Goal: Information Seeking & Learning: Learn about a topic

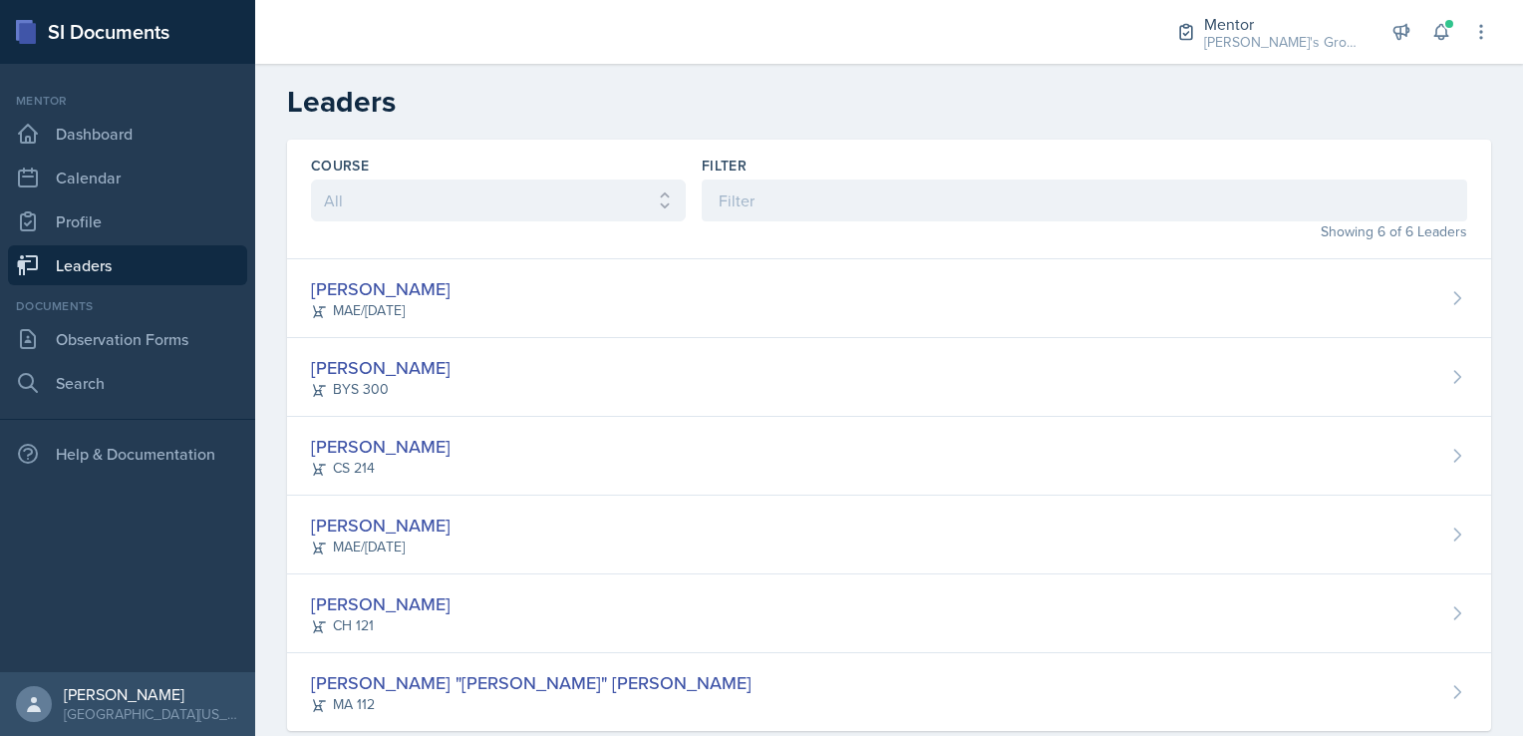
scroll to position [40, 0]
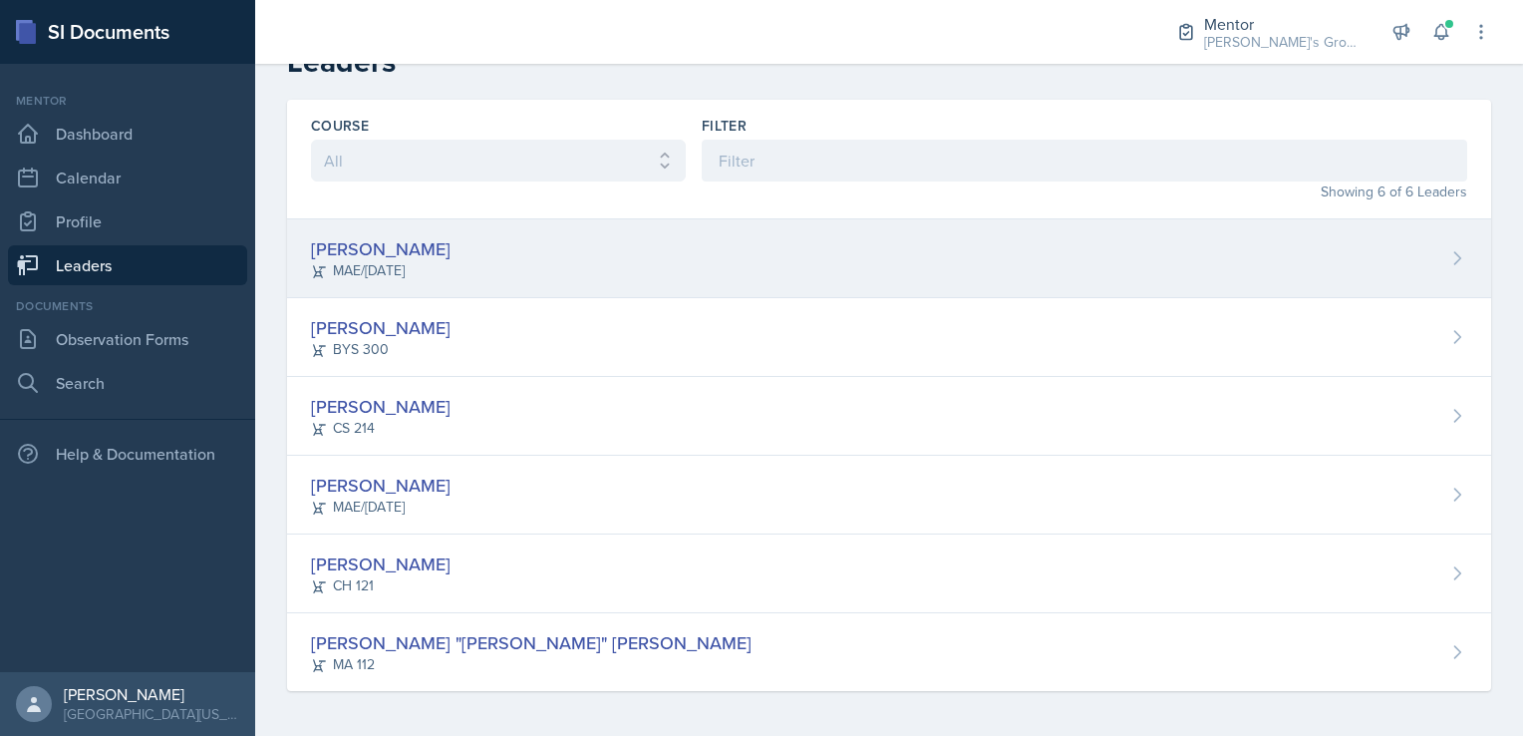
click at [638, 286] on div "[PERSON_NAME] MAE/[DATE]" at bounding box center [889, 258] width 1204 height 79
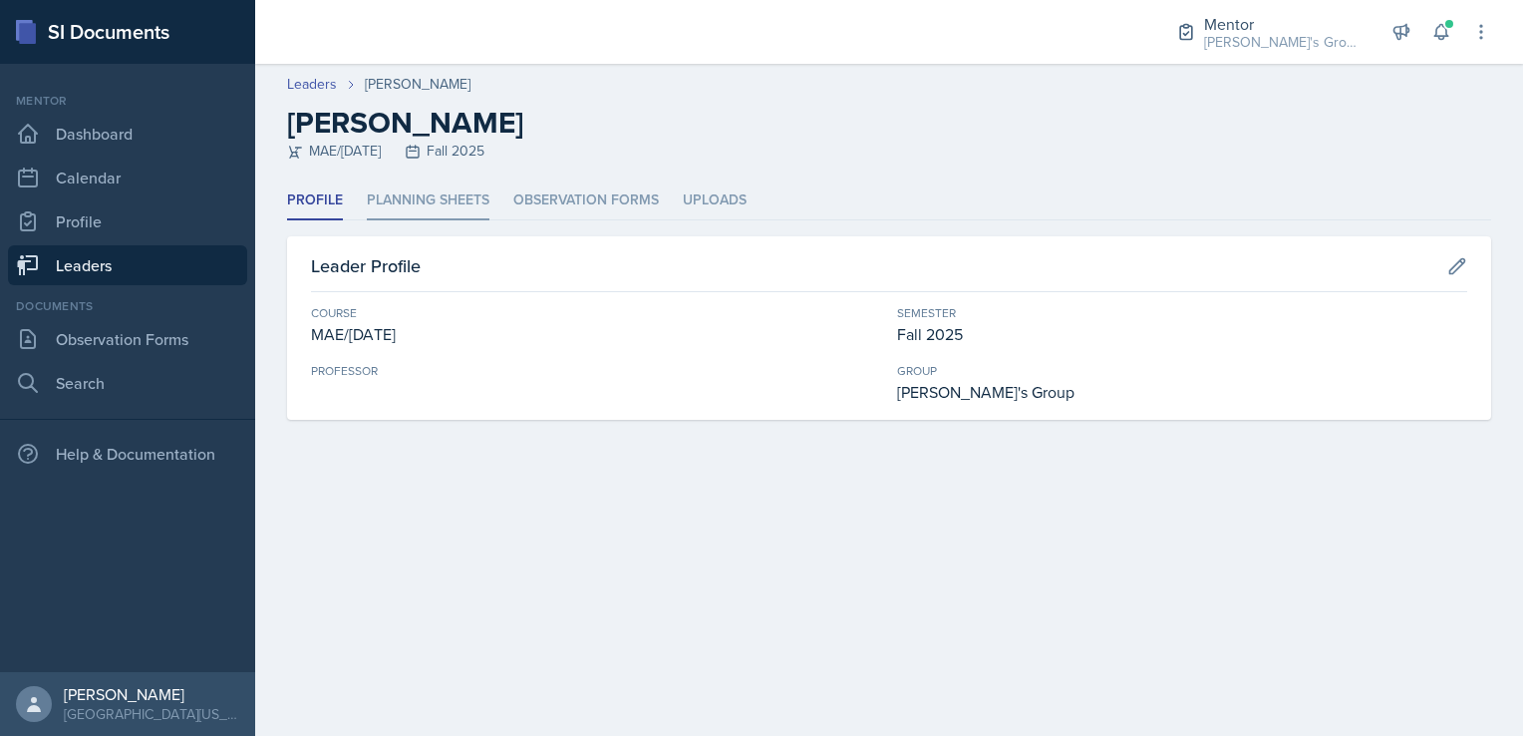
click at [481, 203] on li "Planning Sheets" at bounding box center [428, 200] width 123 height 39
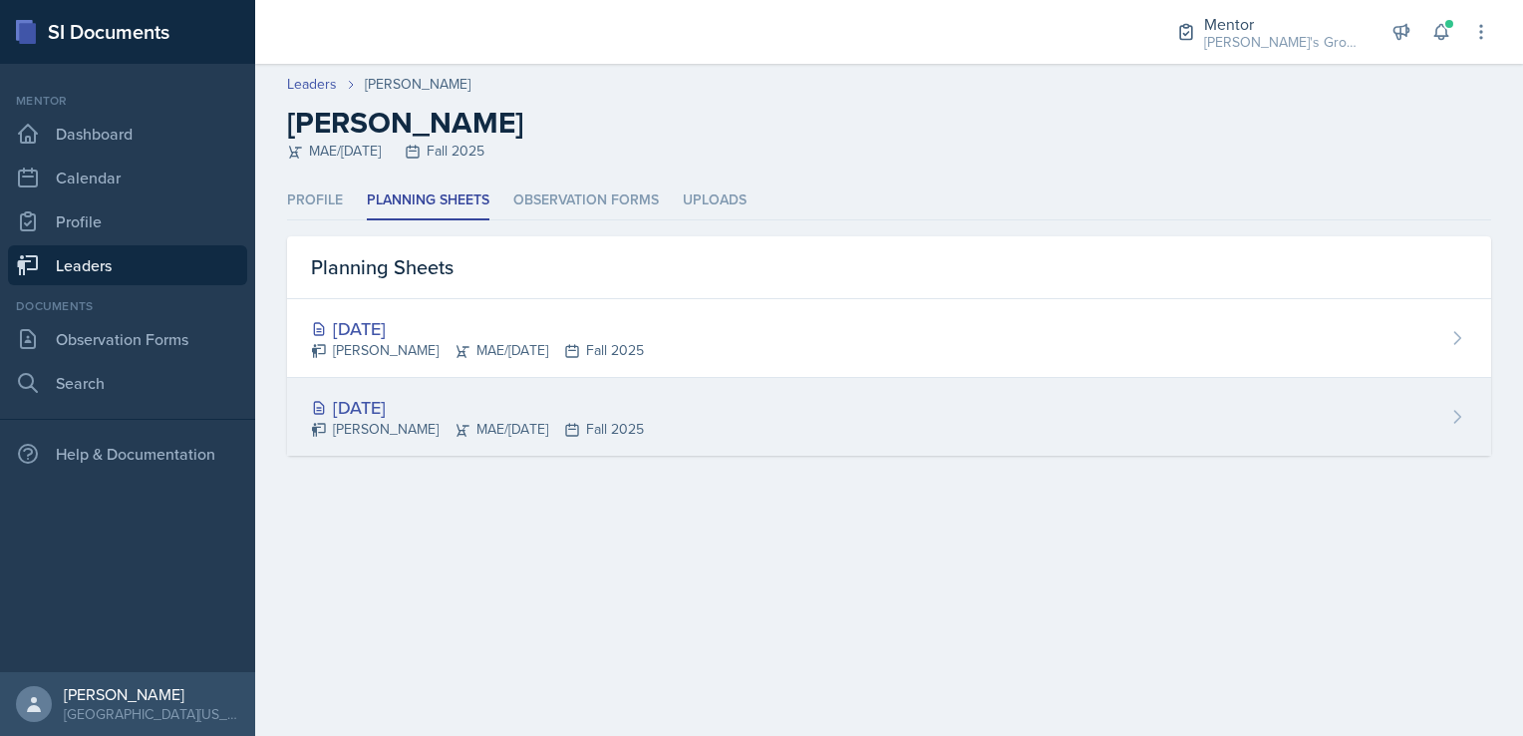
click at [819, 405] on div "[DATE] [PERSON_NAME] MAE/[DATE] Fall 2025" at bounding box center [889, 417] width 1204 height 78
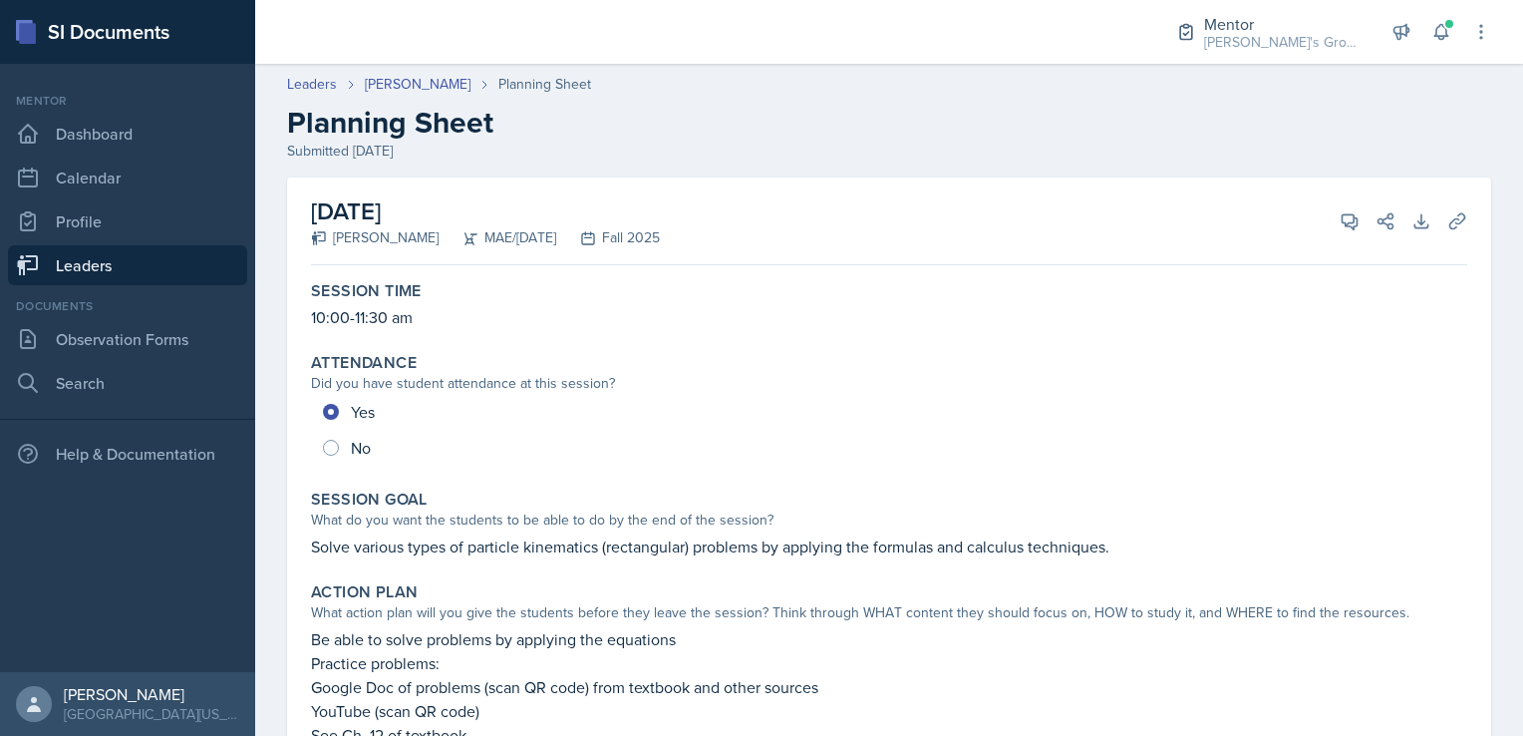
click at [158, 268] on link "Leaders" at bounding box center [127, 265] width 239 height 40
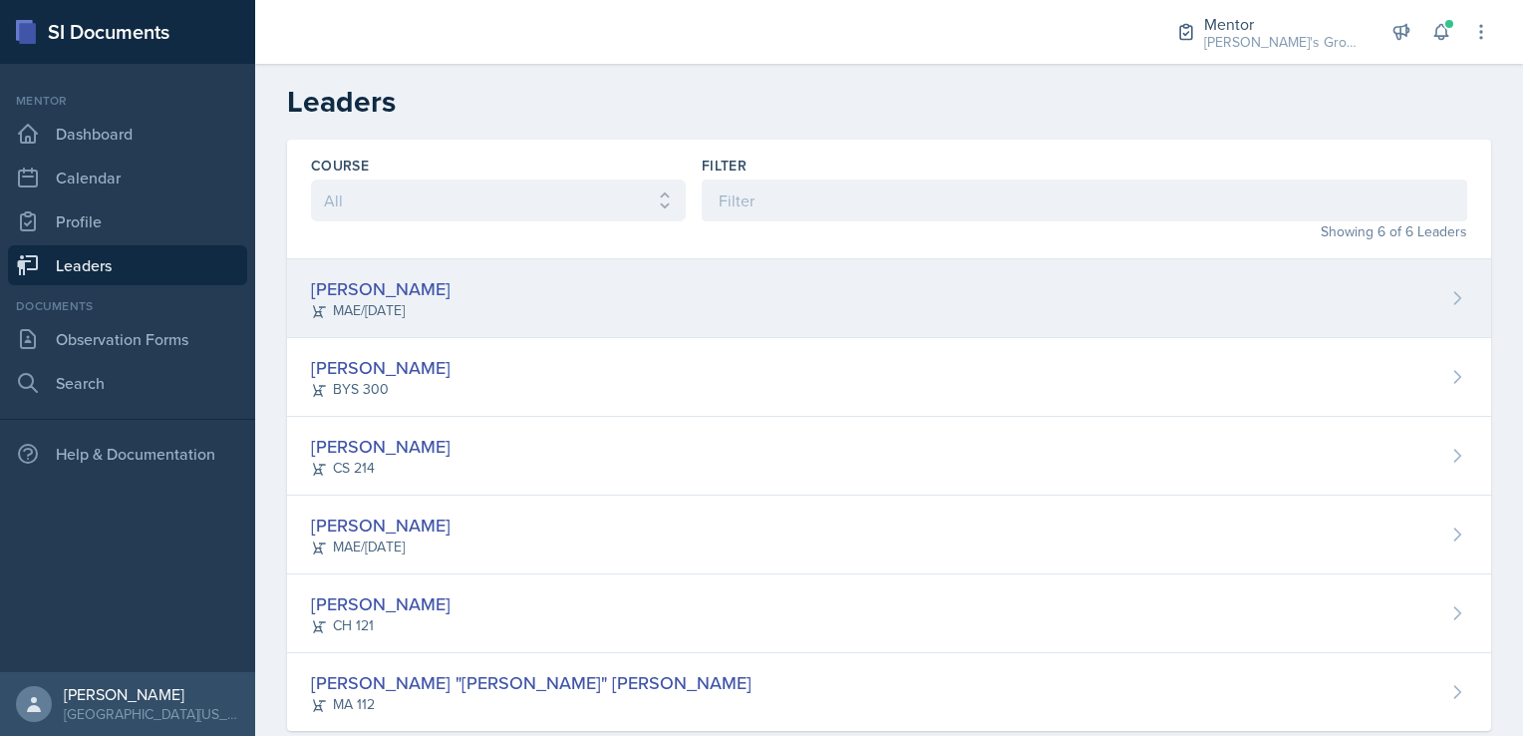
click at [539, 310] on div "[PERSON_NAME] MAE/[DATE]" at bounding box center [889, 298] width 1204 height 79
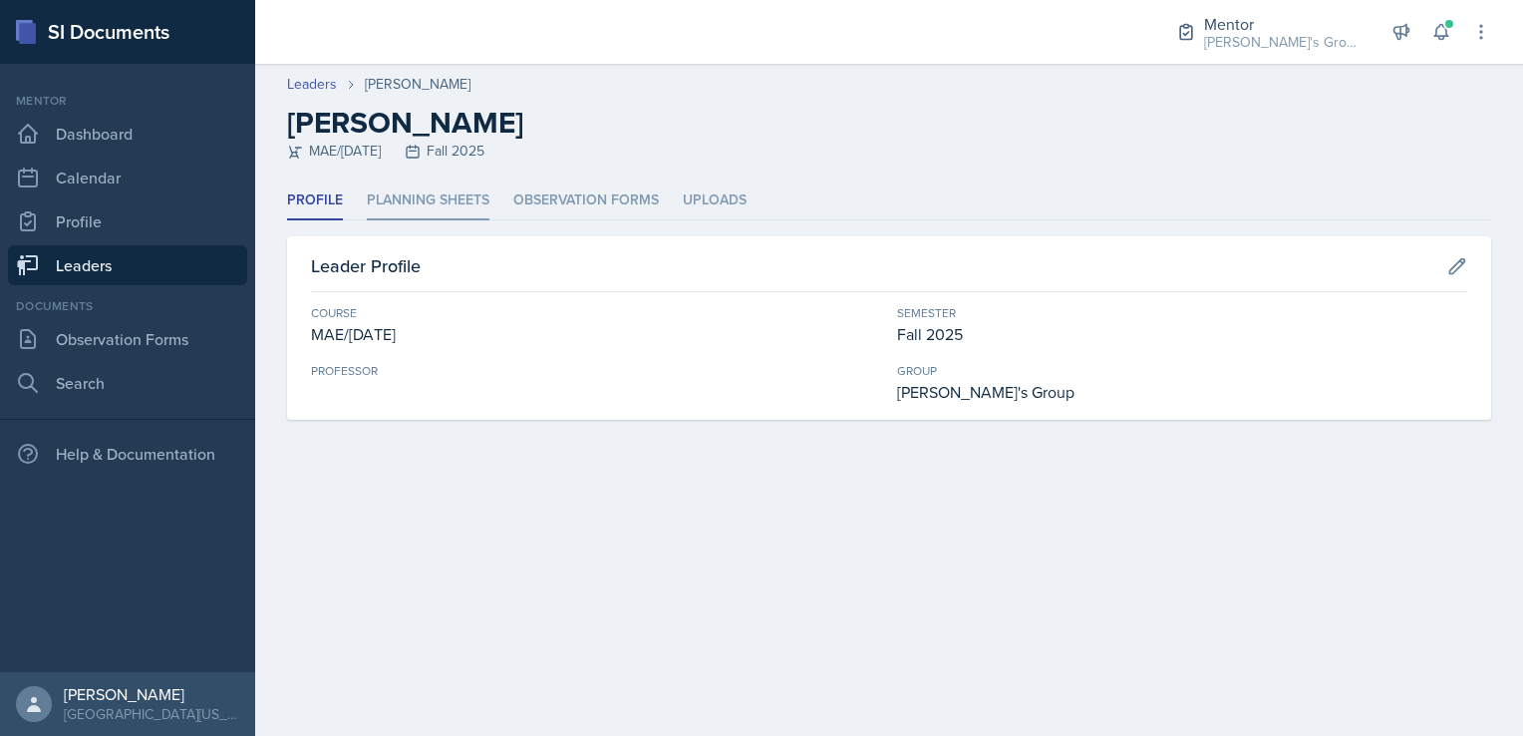
click at [438, 201] on li "Planning Sheets" at bounding box center [428, 200] width 123 height 39
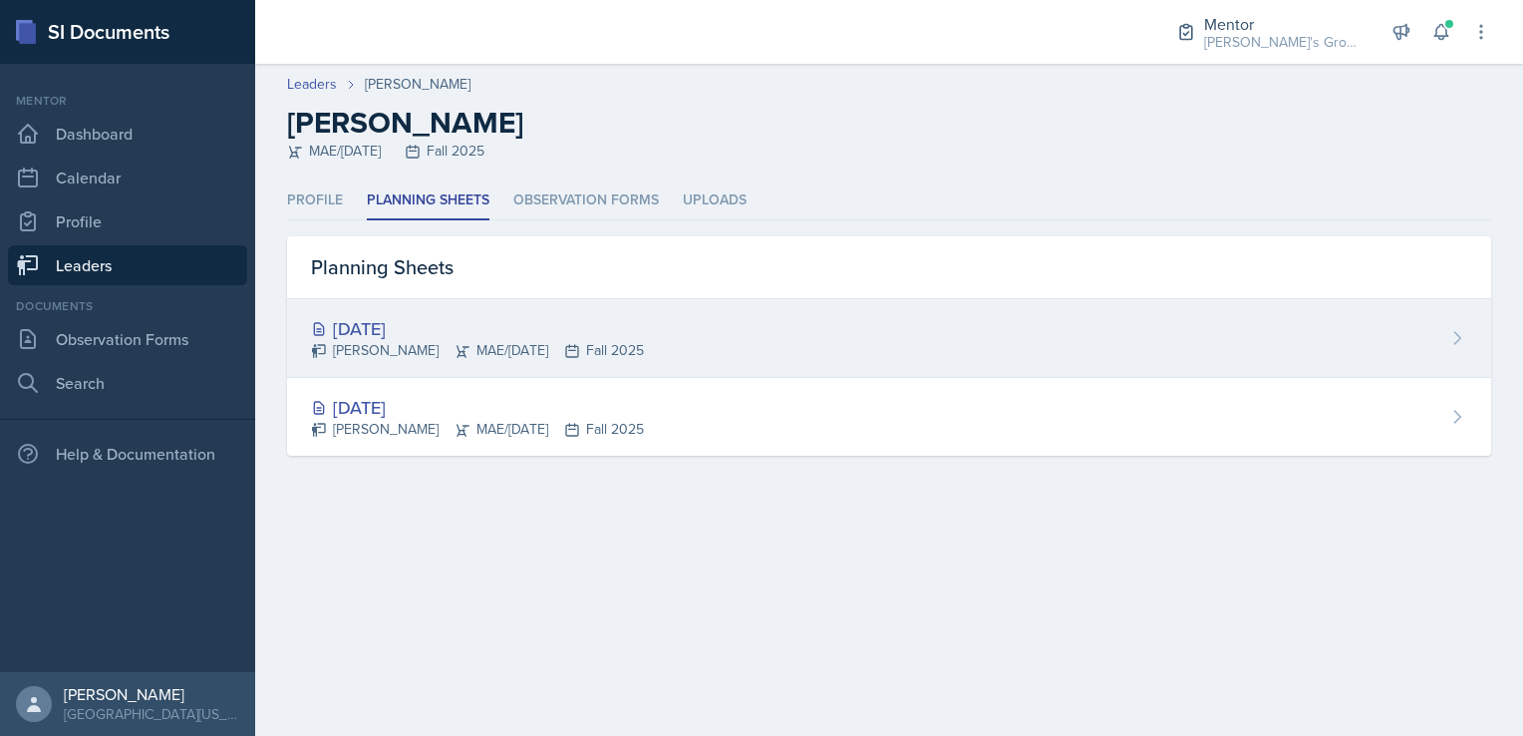
click at [451, 317] on div "[DATE]" at bounding box center [477, 328] width 333 height 27
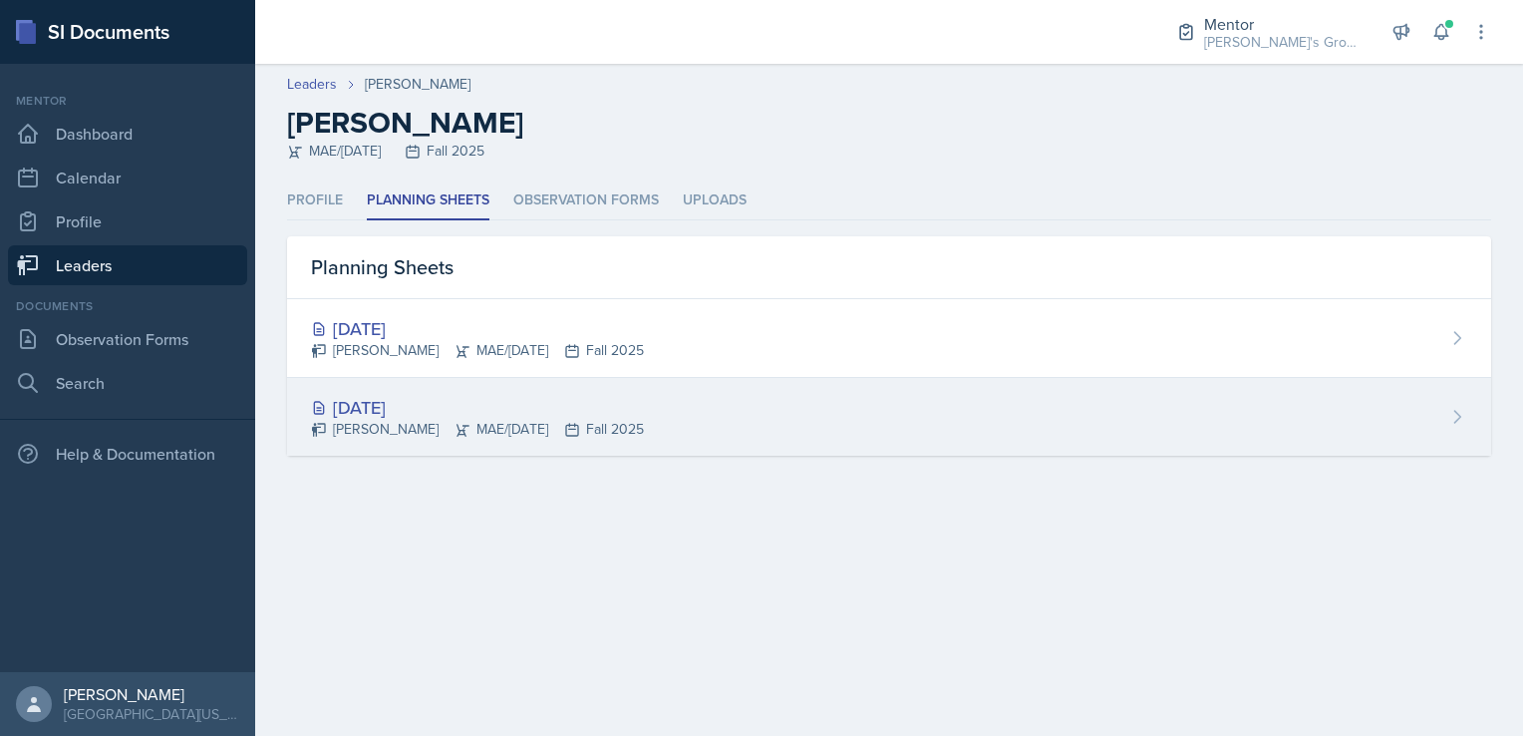
click at [559, 420] on div "[PERSON_NAME] MAE/[DATE] Fall 2025" at bounding box center [477, 429] width 333 height 21
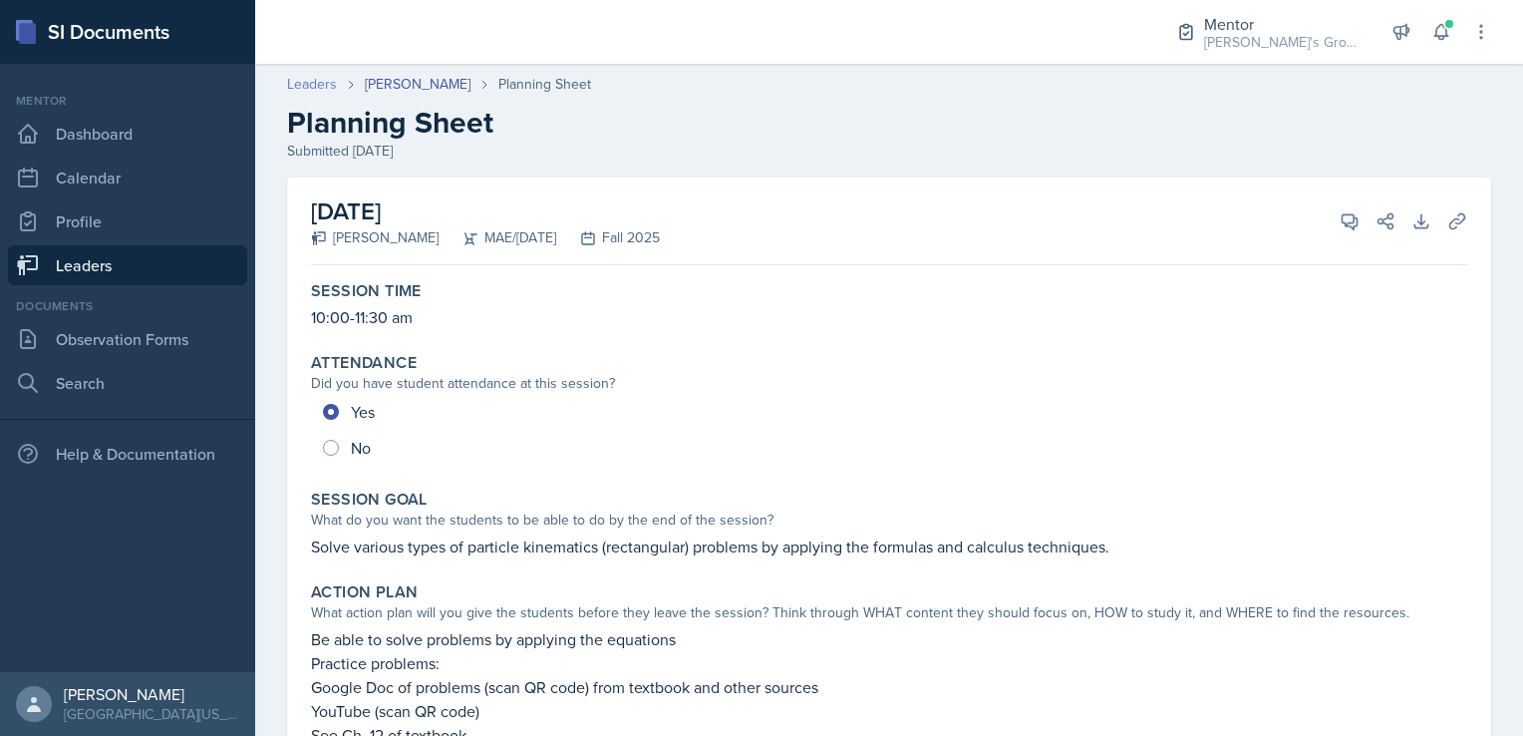
click at [325, 82] on link "Leaders" at bounding box center [312, 84] width 50 height 21
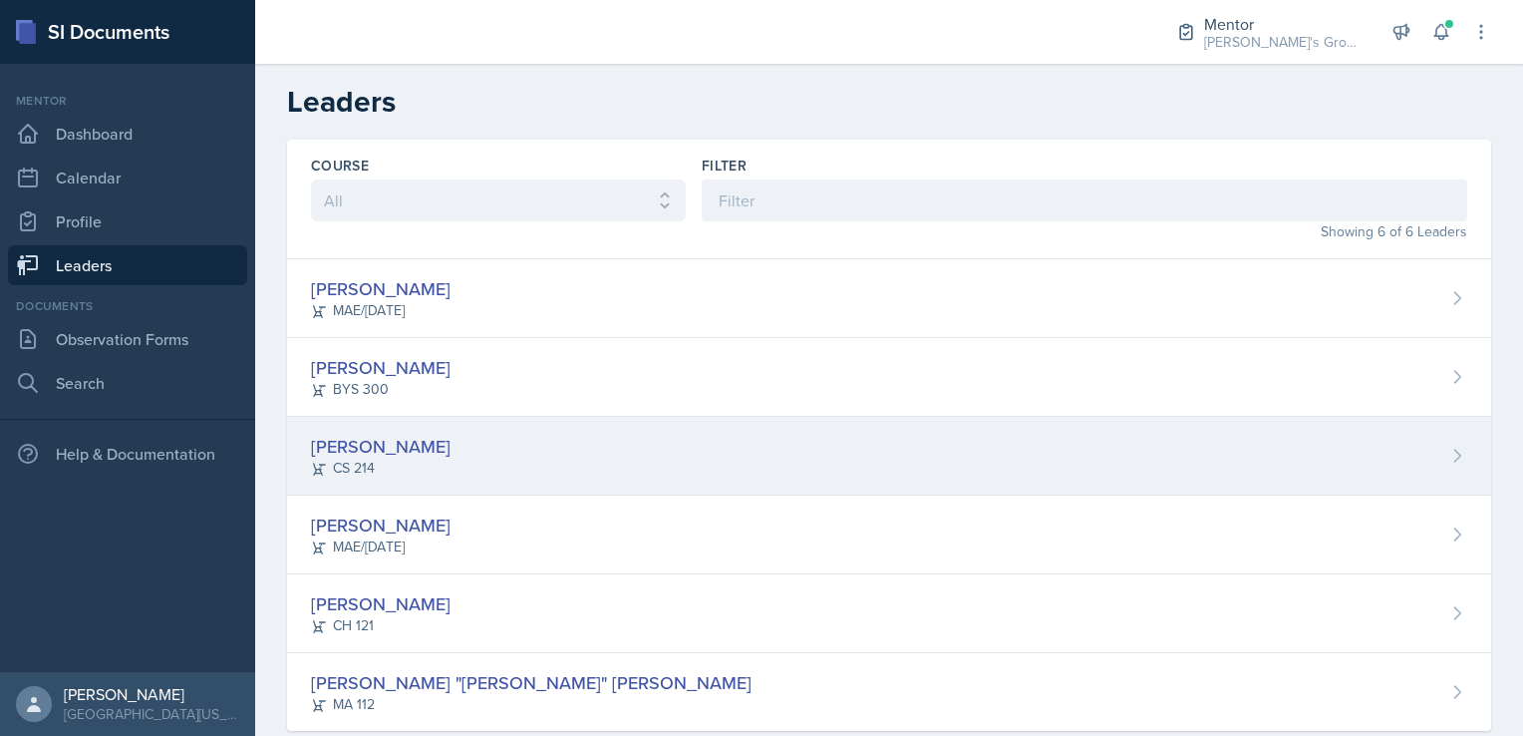
click at [453, 481] on div "[PERSON_NAME] CS 214" at bounding box center [889, 456] width 1204 height 79
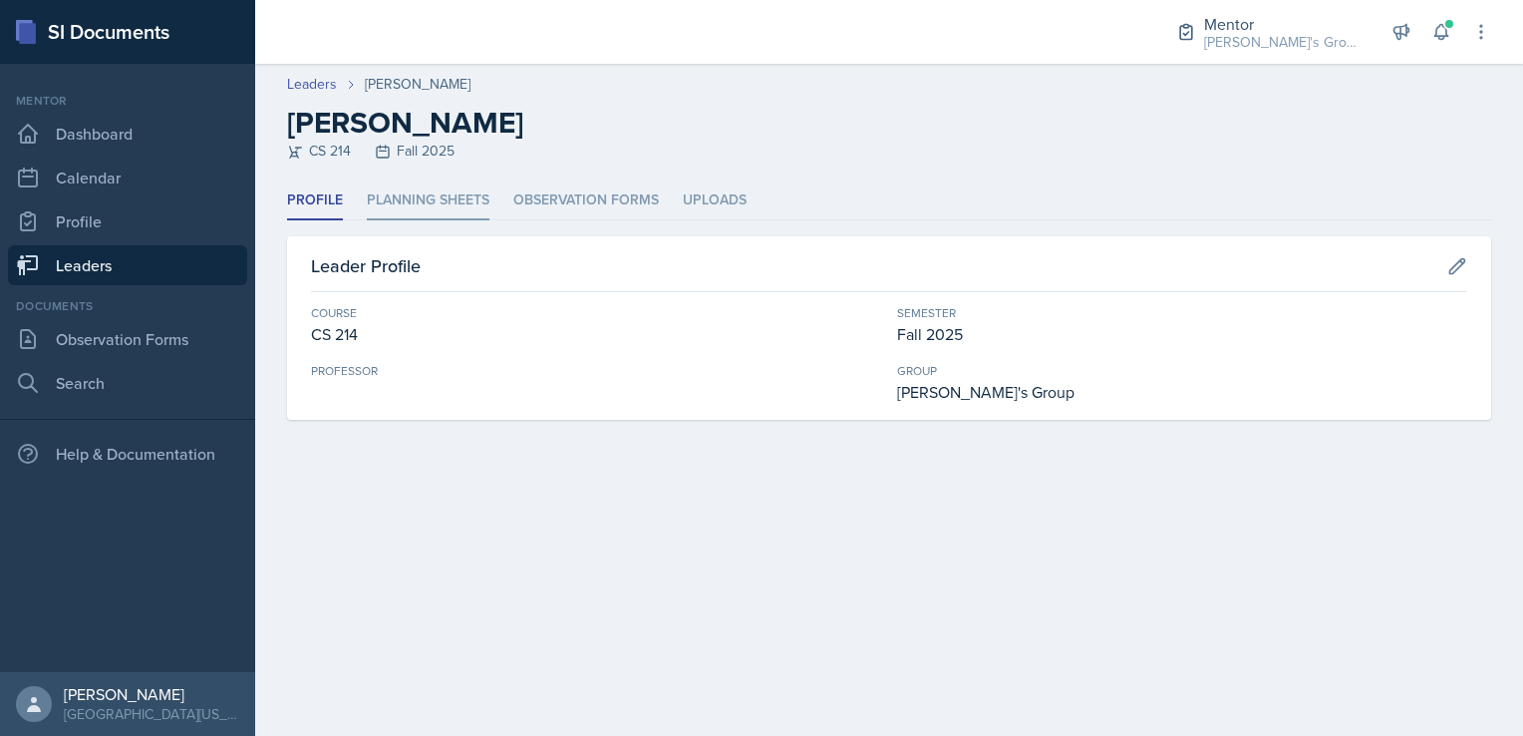
click at [419, 207] on li "Planning Sheets" at bounding box center [428, 200] width 123 height 39
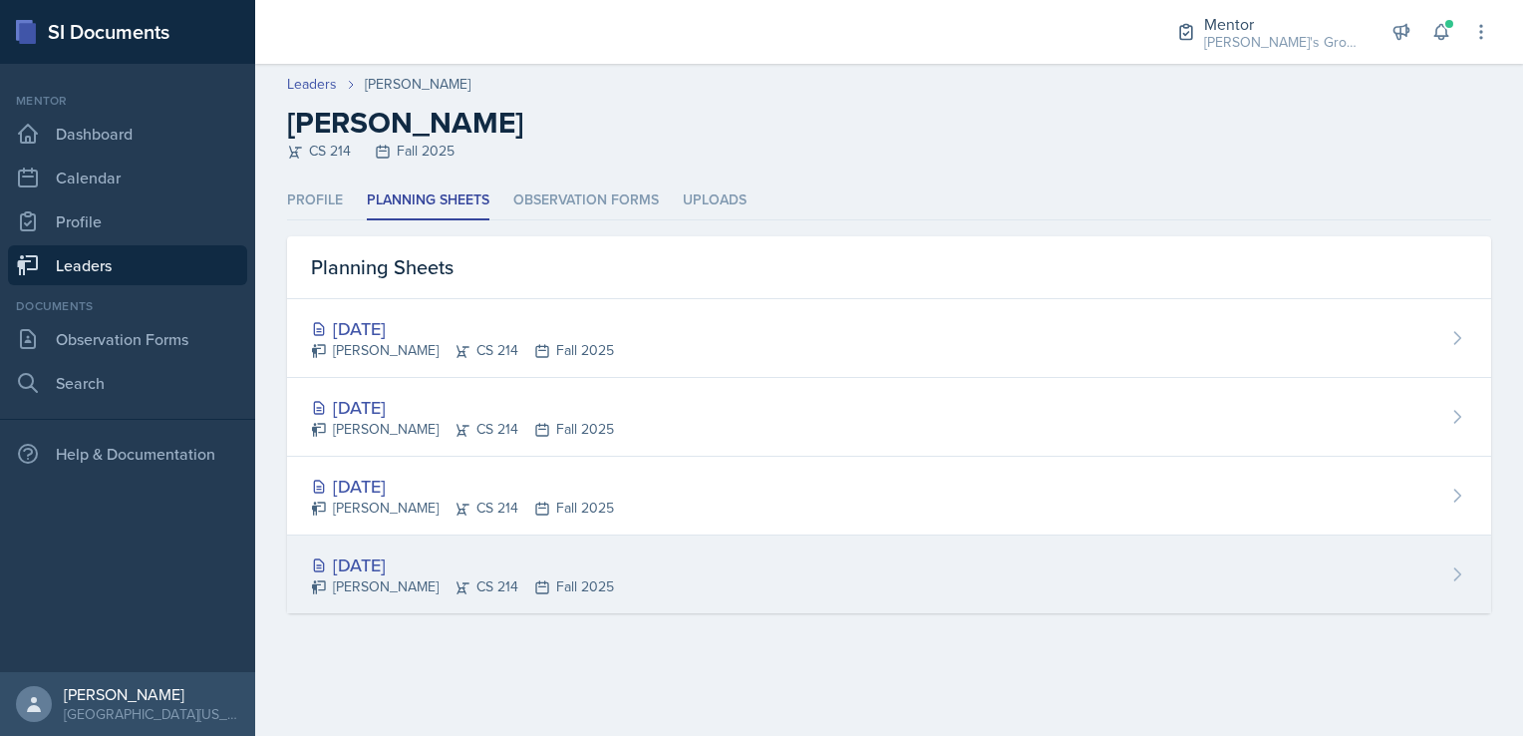
click at [775, 547] on div "[DATE] [PERSON_NAME] CS 214 Fall 2025" at bounding box center [889, 574] width 1204 height 78
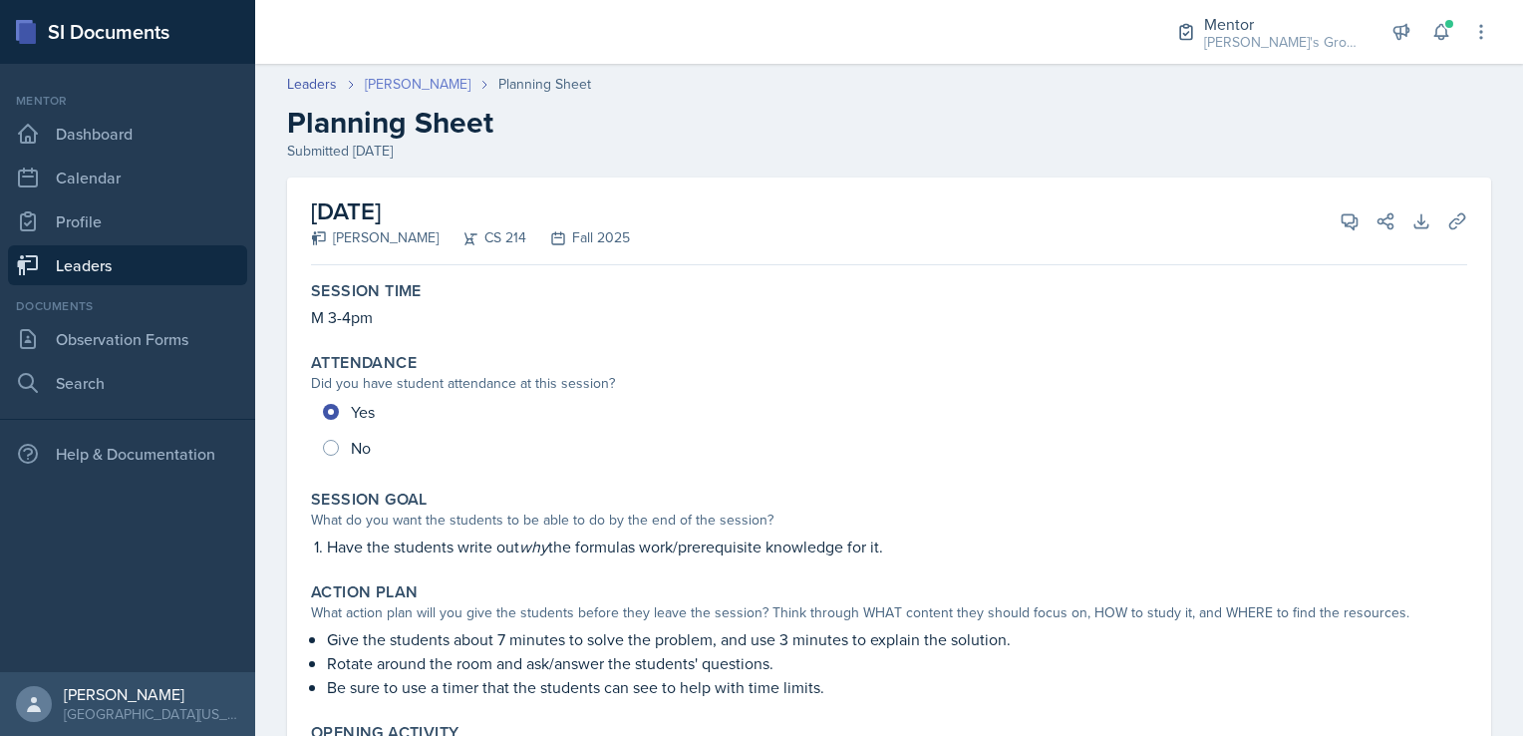
click at [393, 85] on link "[PERSON_NAME]" at bounding box center [418, 84] width 106 height 21
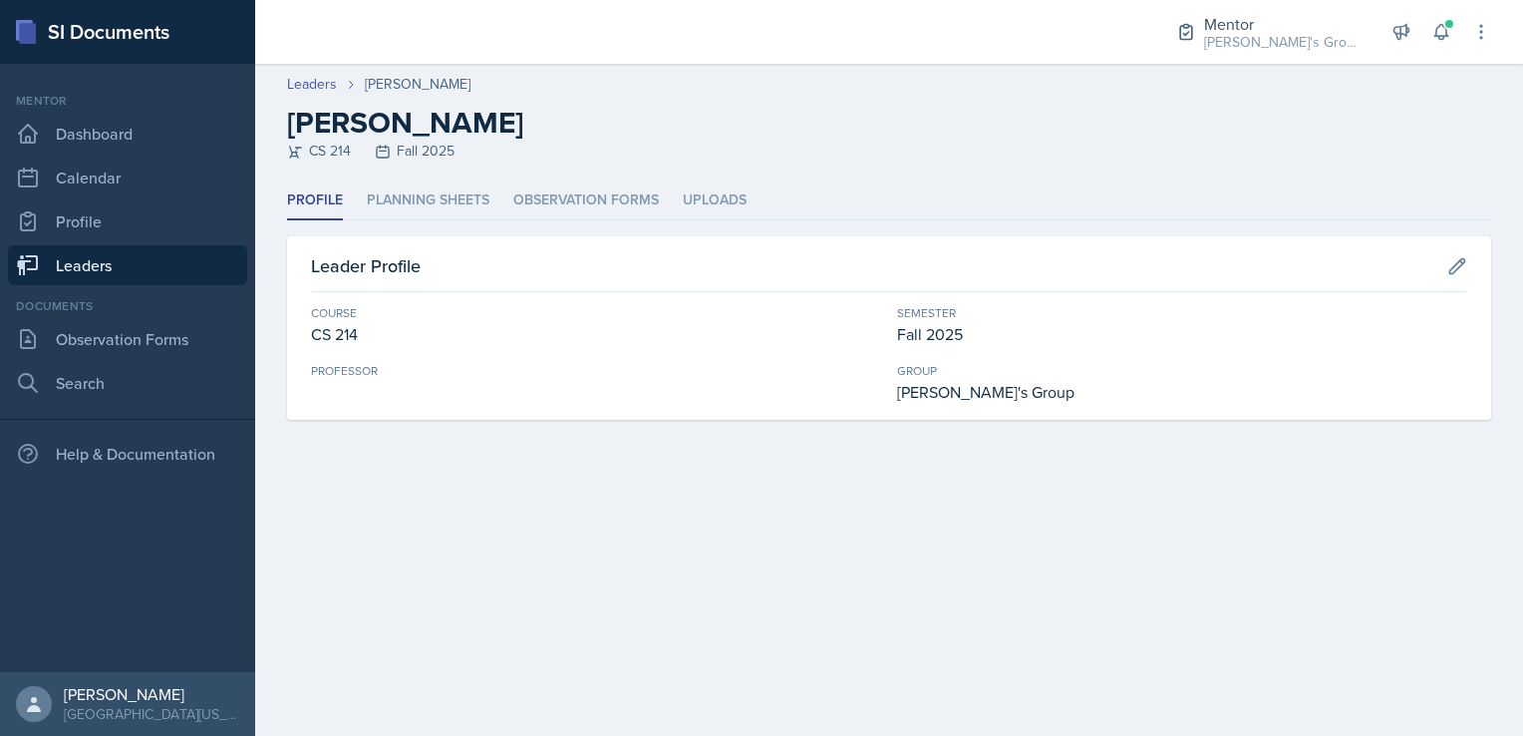
click at [431, 226] on div "Profile Planning Sheets Observation Forms Uploads Profile Planning Sheets Obser…" at bounding box center [889, 300] width 1204 height 238
click at [425, 205] on li "Planning Sheets" at bounding box center [428, 200] width 123 height 39
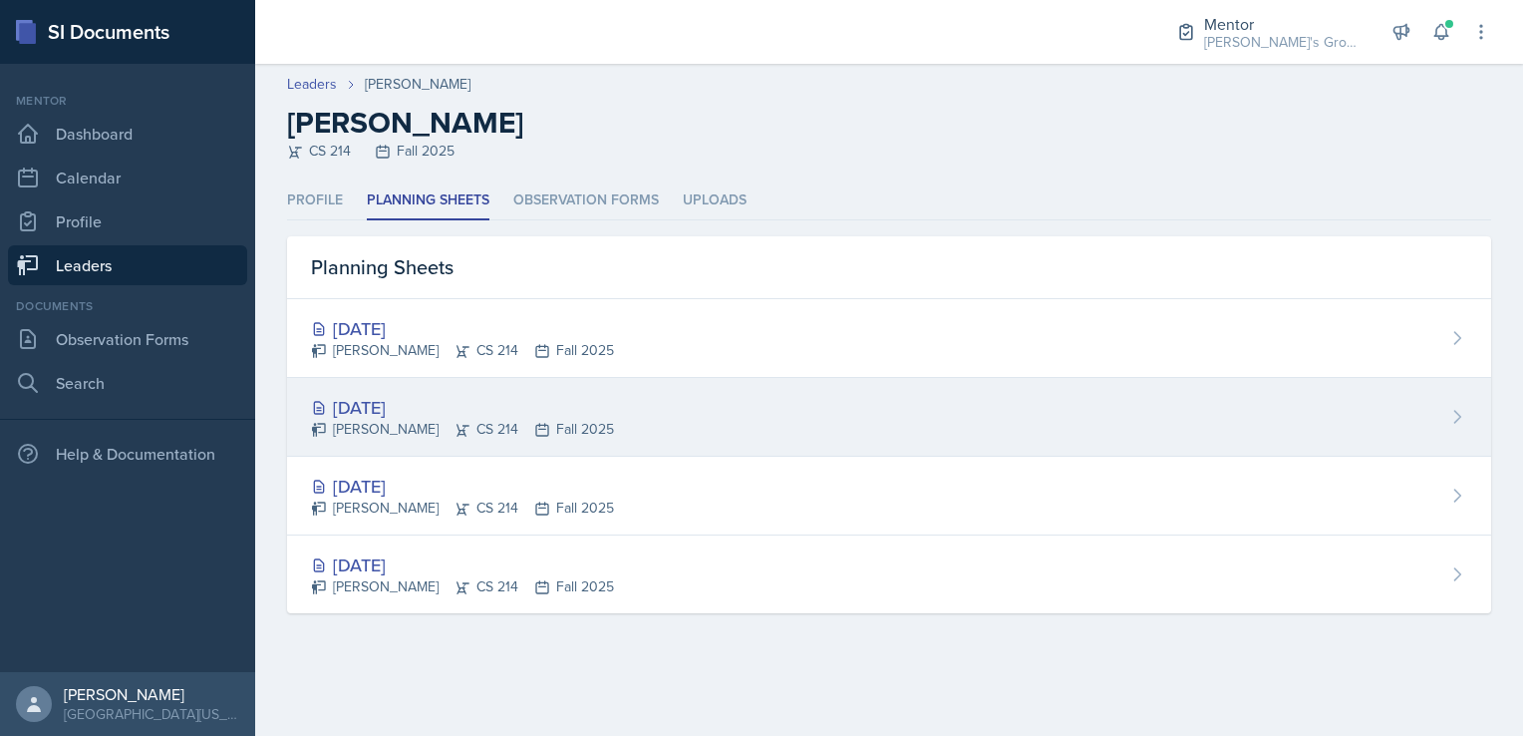
click at [482, 433] on div "[PERSON_NAME] CS 214 Fall 2025" at bounding box center [462, 429] width 303 height 21
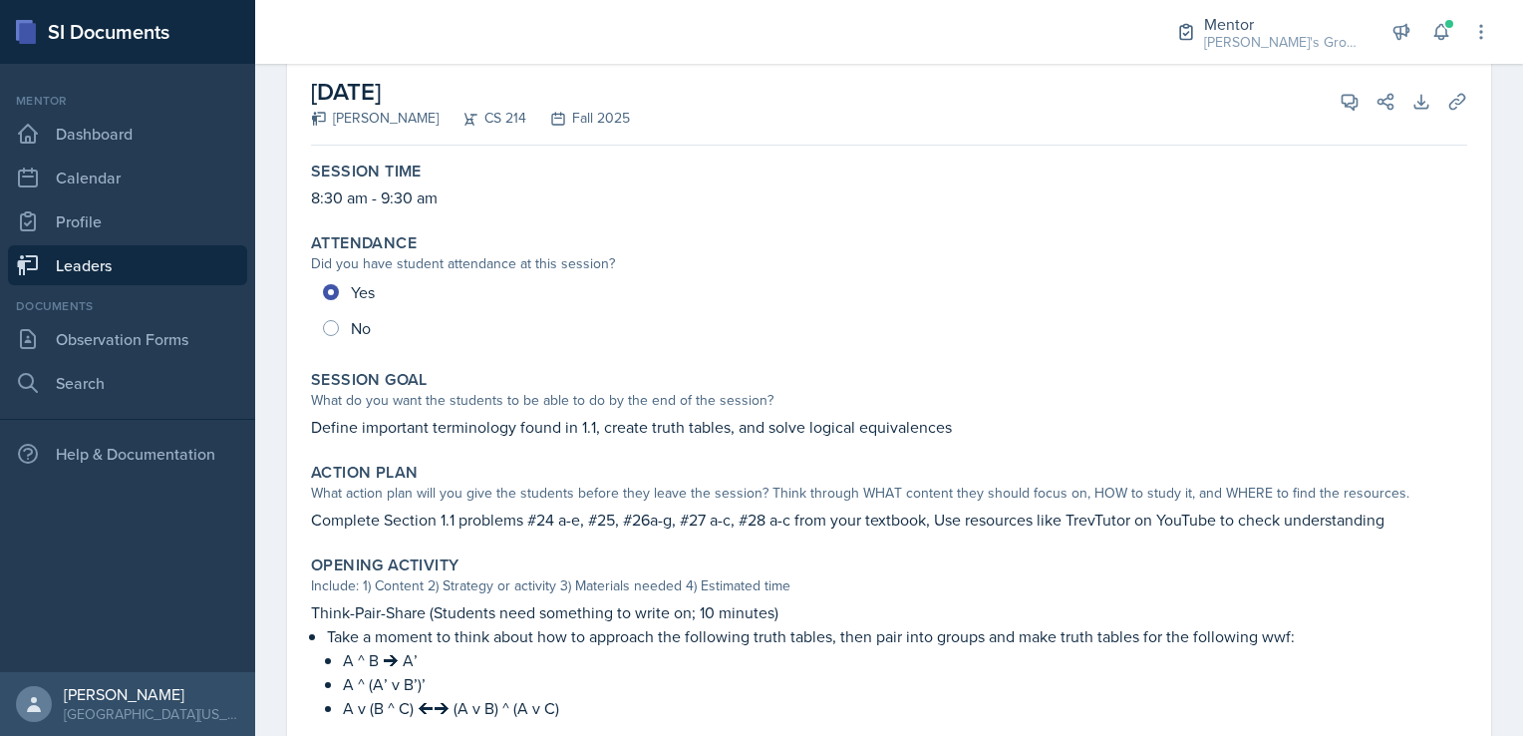
scroll to position [115, 0]
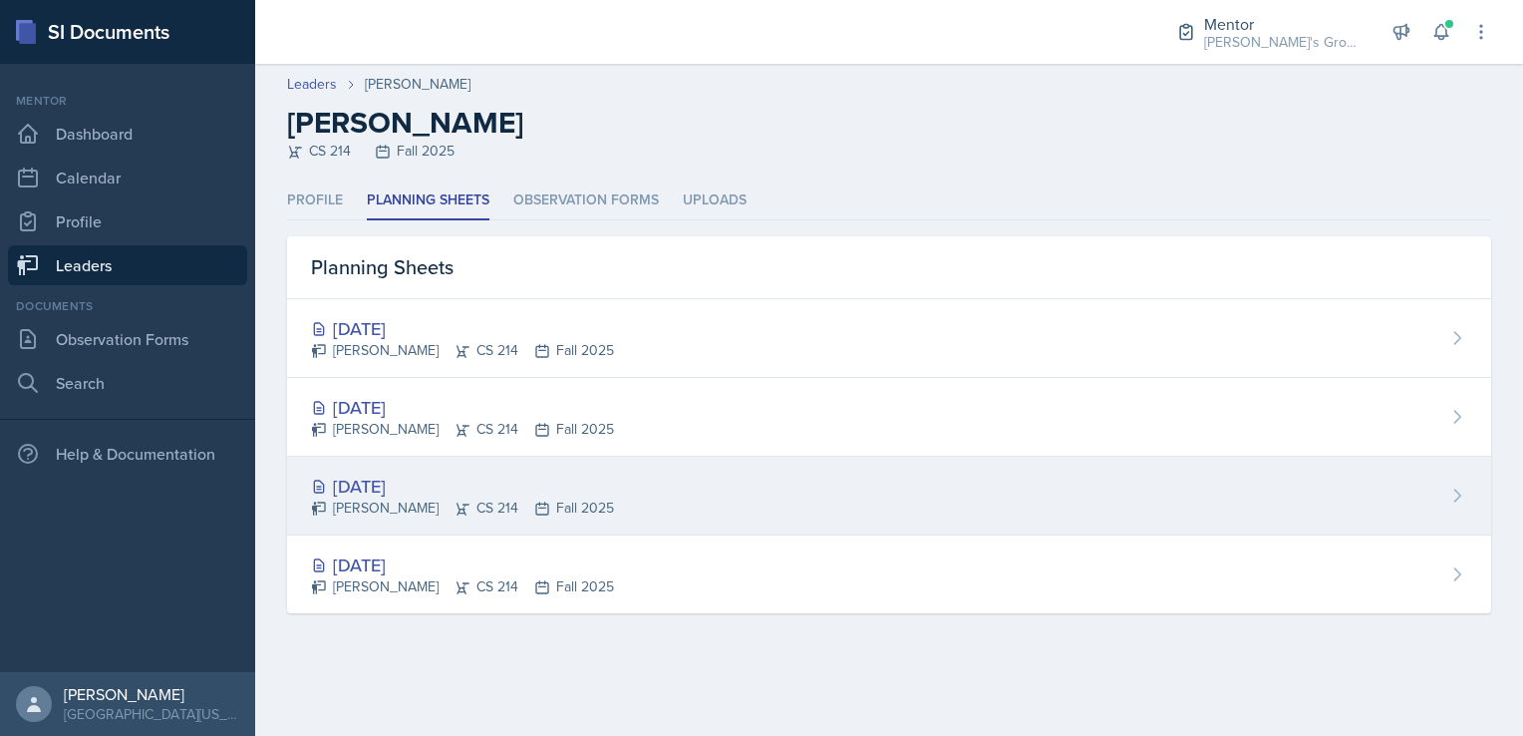
click at [545, 470] on div "[DATE] [PERSON_NAME] CS 214 Fall 2025" at bounding box center [889, 496] width 1204 height 79
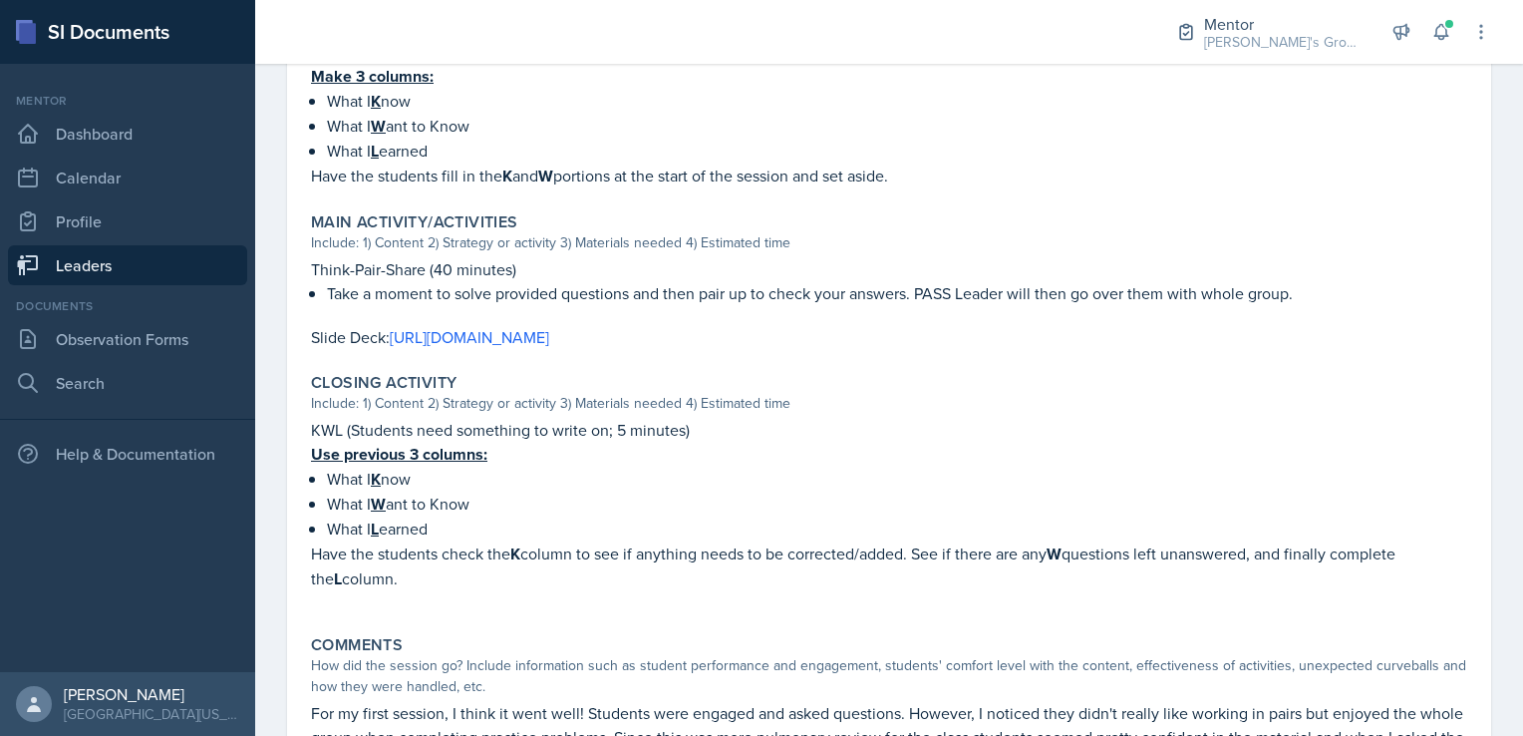
scroll to position [880, 0]
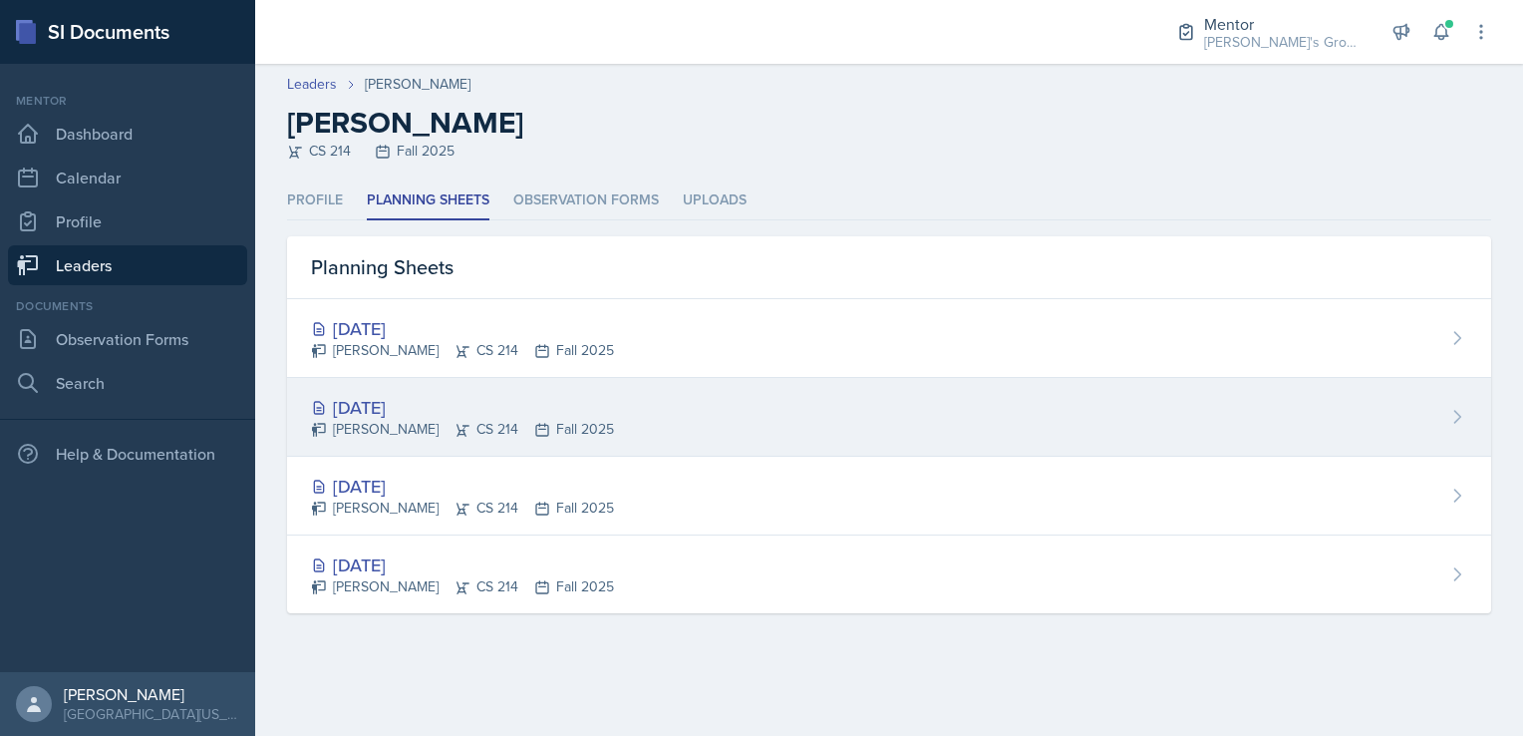
click at [456, 394] on div "[DATE]" at bounding box center [462, 407] width 303 height 27
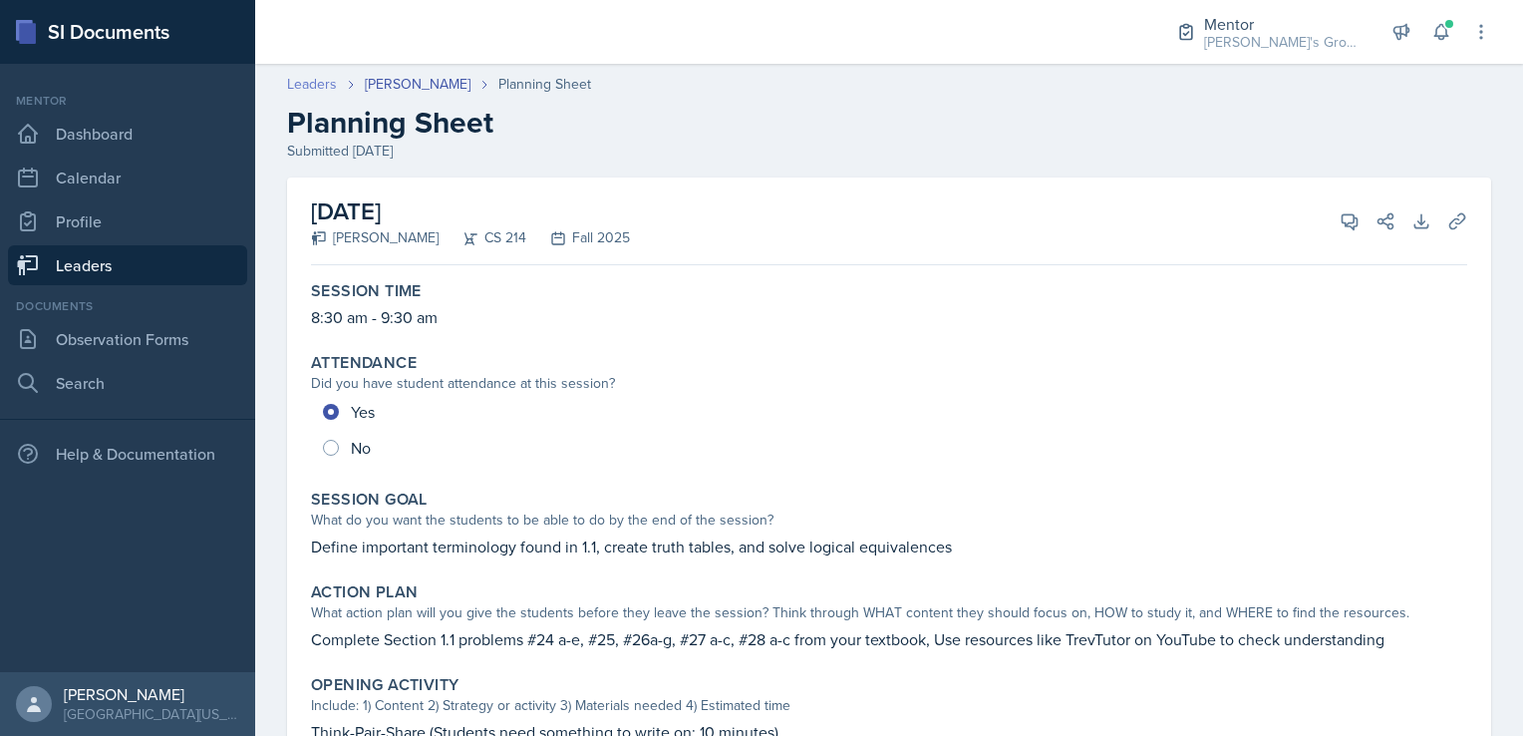
click at [309, 83] on link "Leaders" at bounding box center [312, 84] width 50 height 21
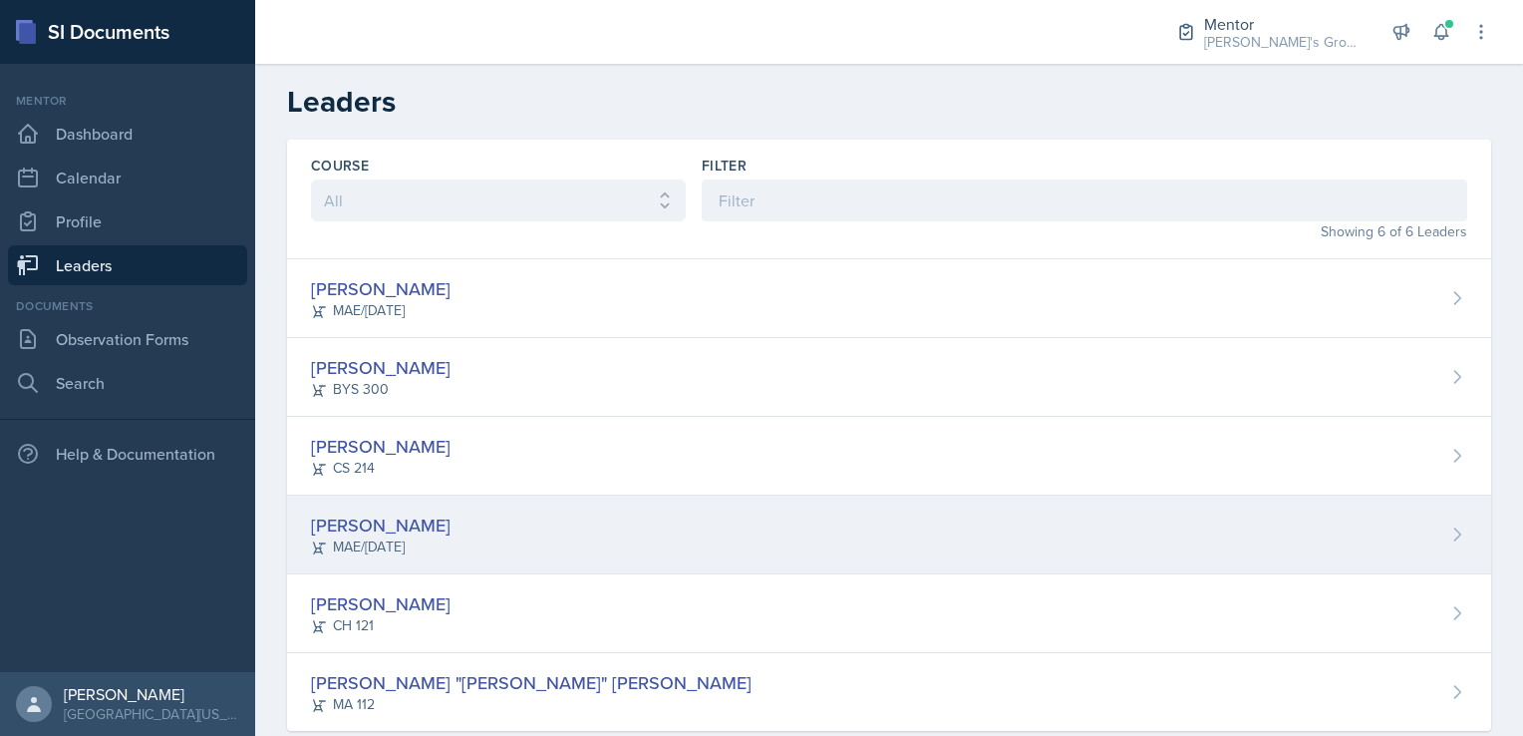
scroll to position [40, 0]
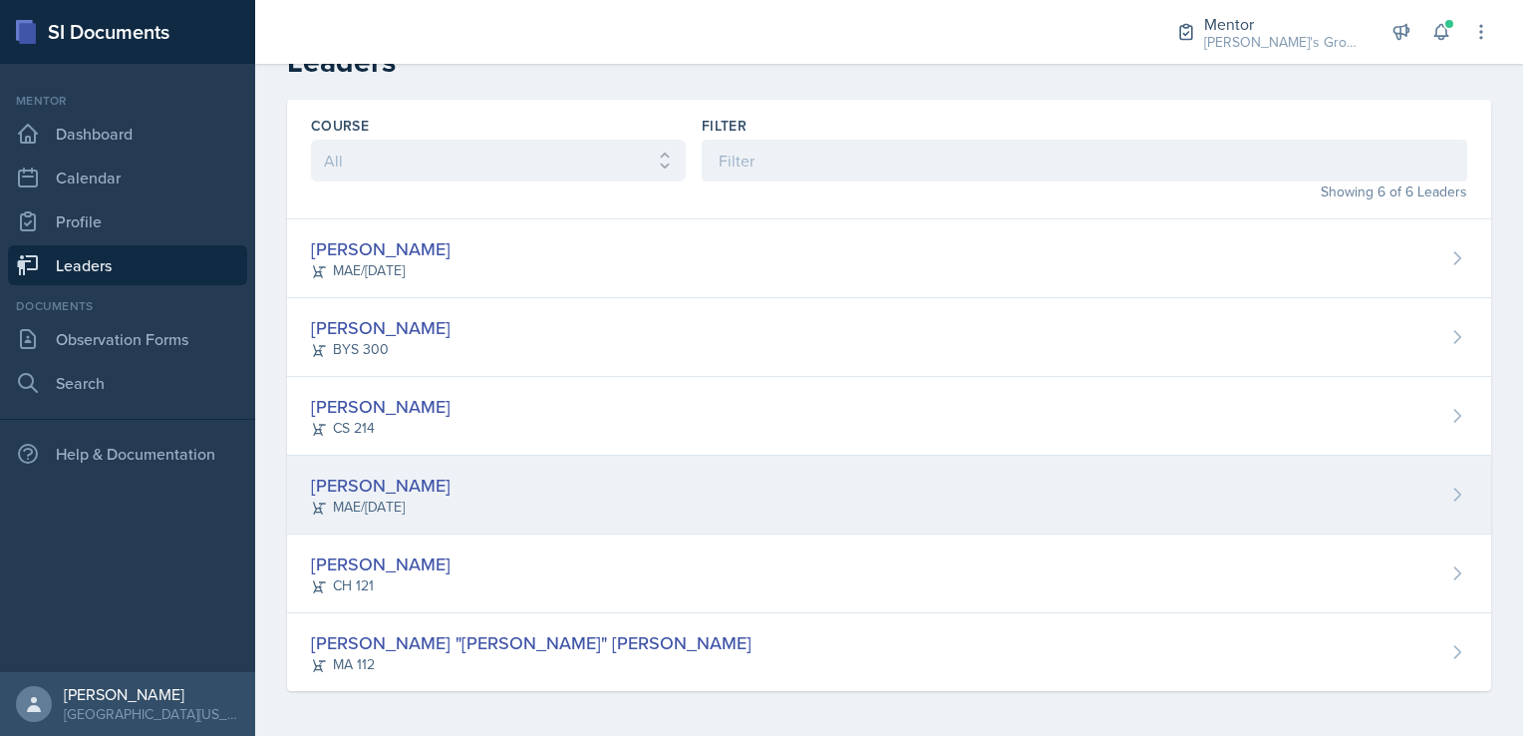
click at [412, 503] on div "[PERSON_NAME] [PERSON_NAME]/[DATE]" at bounding box center [889, 495] width 1204 height 79
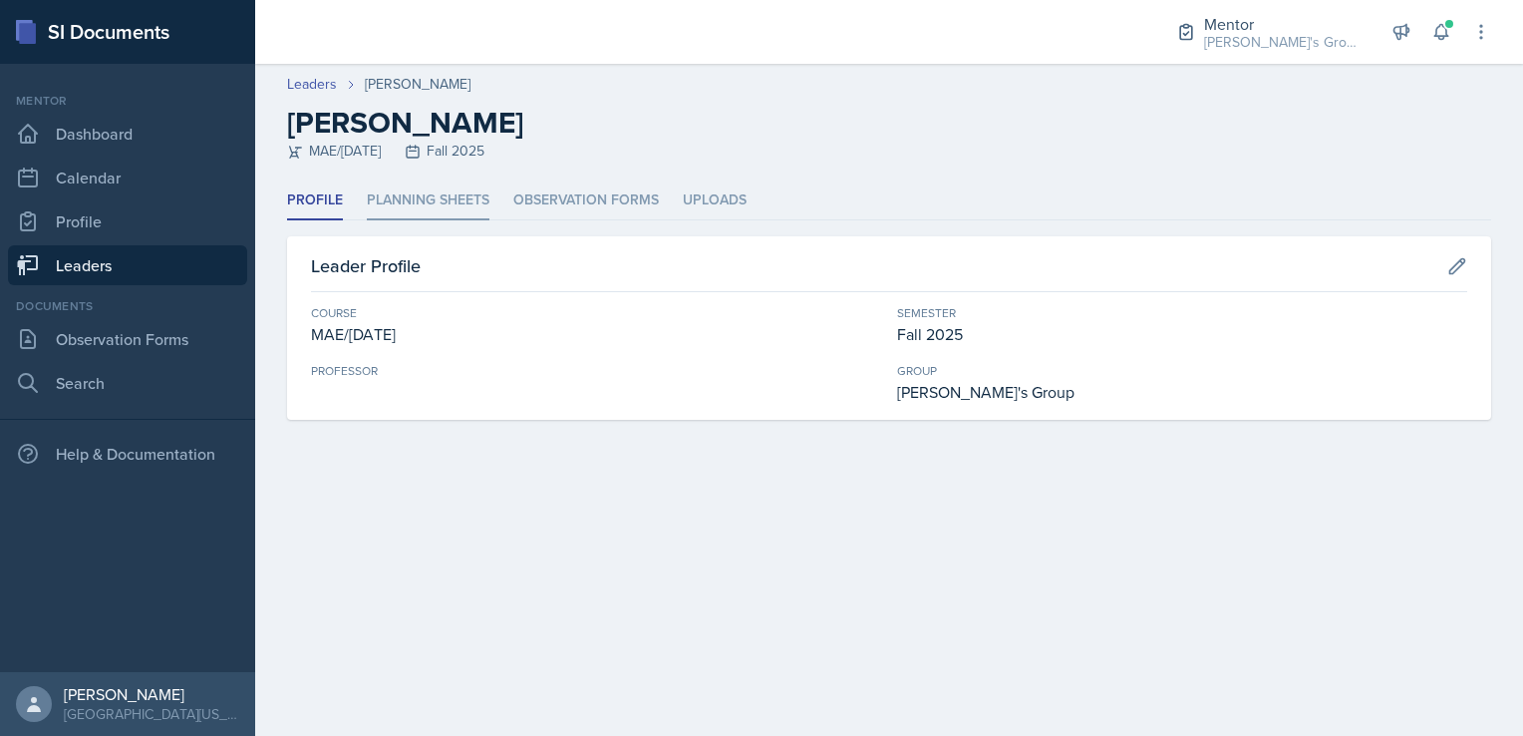
click at [443, 196] on li "Planning Sheets" at bounding box center [428, 200] width 123 height 39
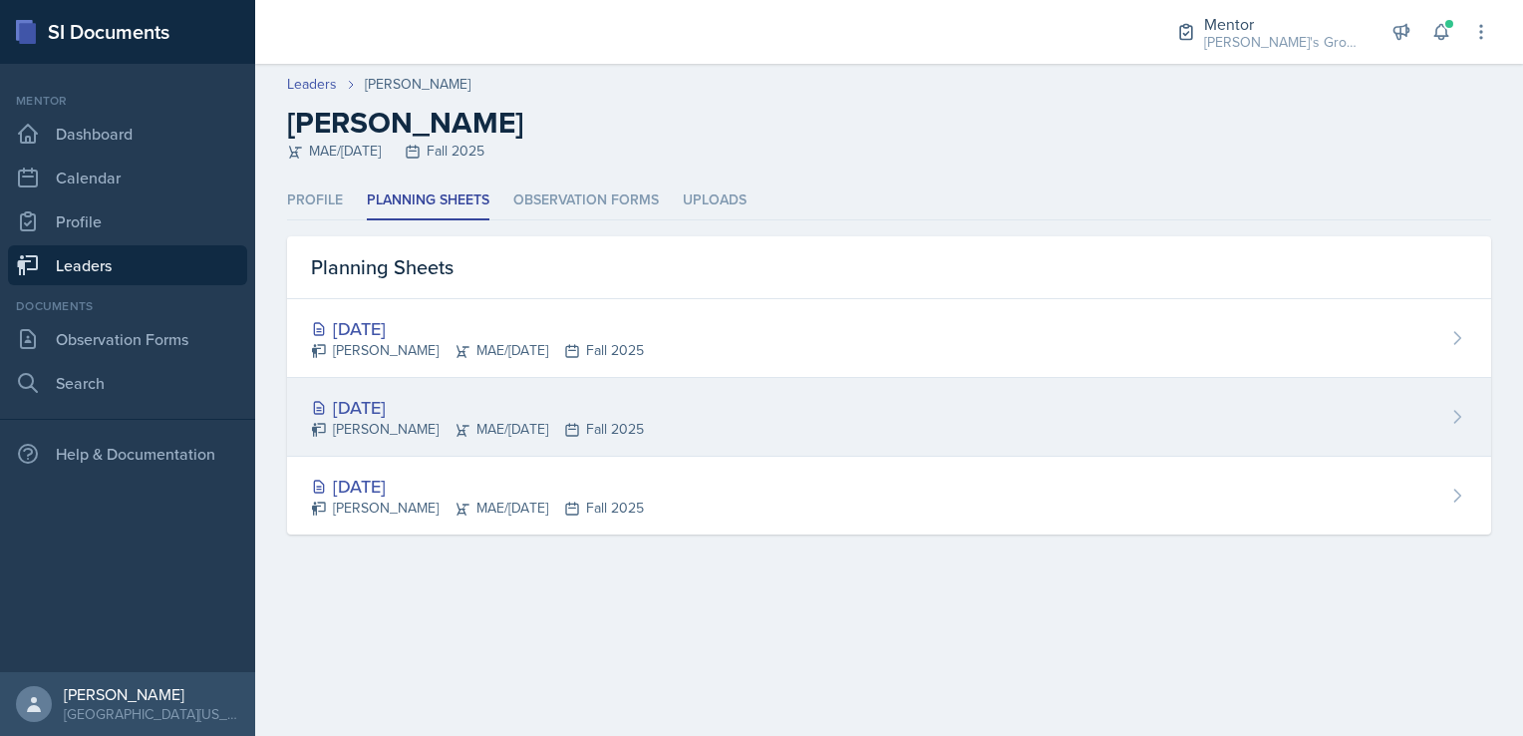
click at [610, 450] on div "[DATE] [PERSON_NAME] MAE/[DATE] Fall 2025" at bounding box center [889, 417] width 1204 height 79
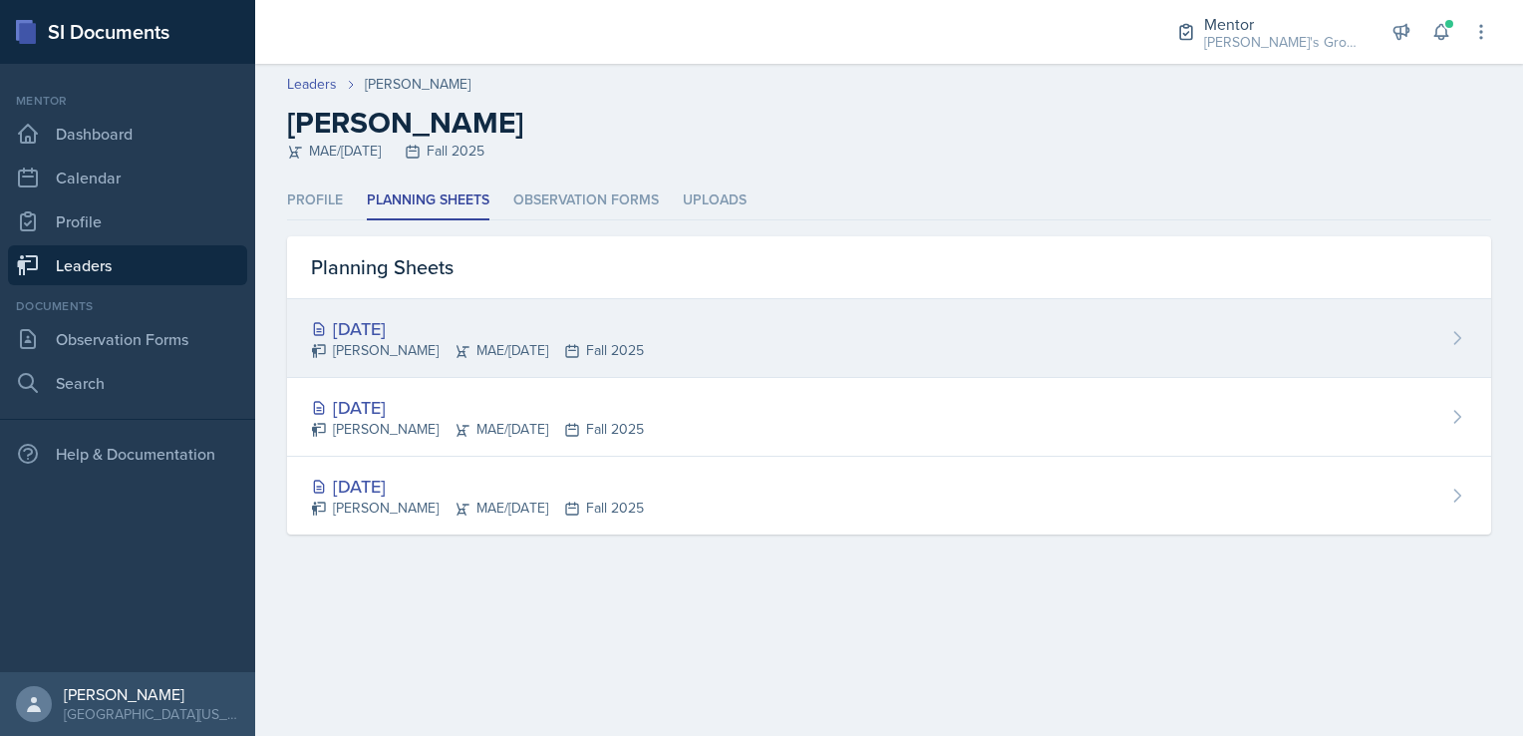
click at [467, 310] on div "[DATE] [PERSON_NAME] MAE/[DATE] Fall 2025" at bounding box center [889, 338] width 1204 height 79
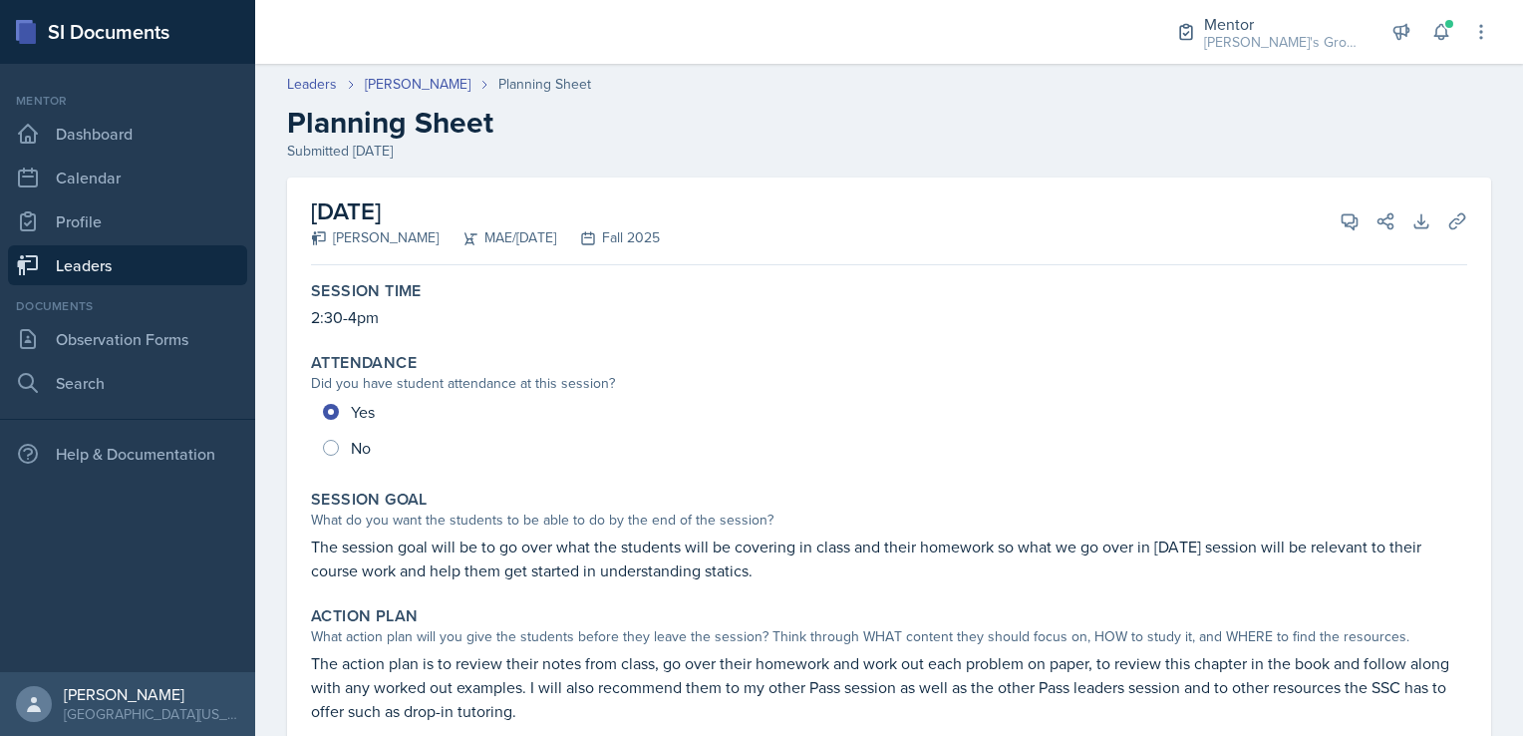
scroll to position [36, 0]
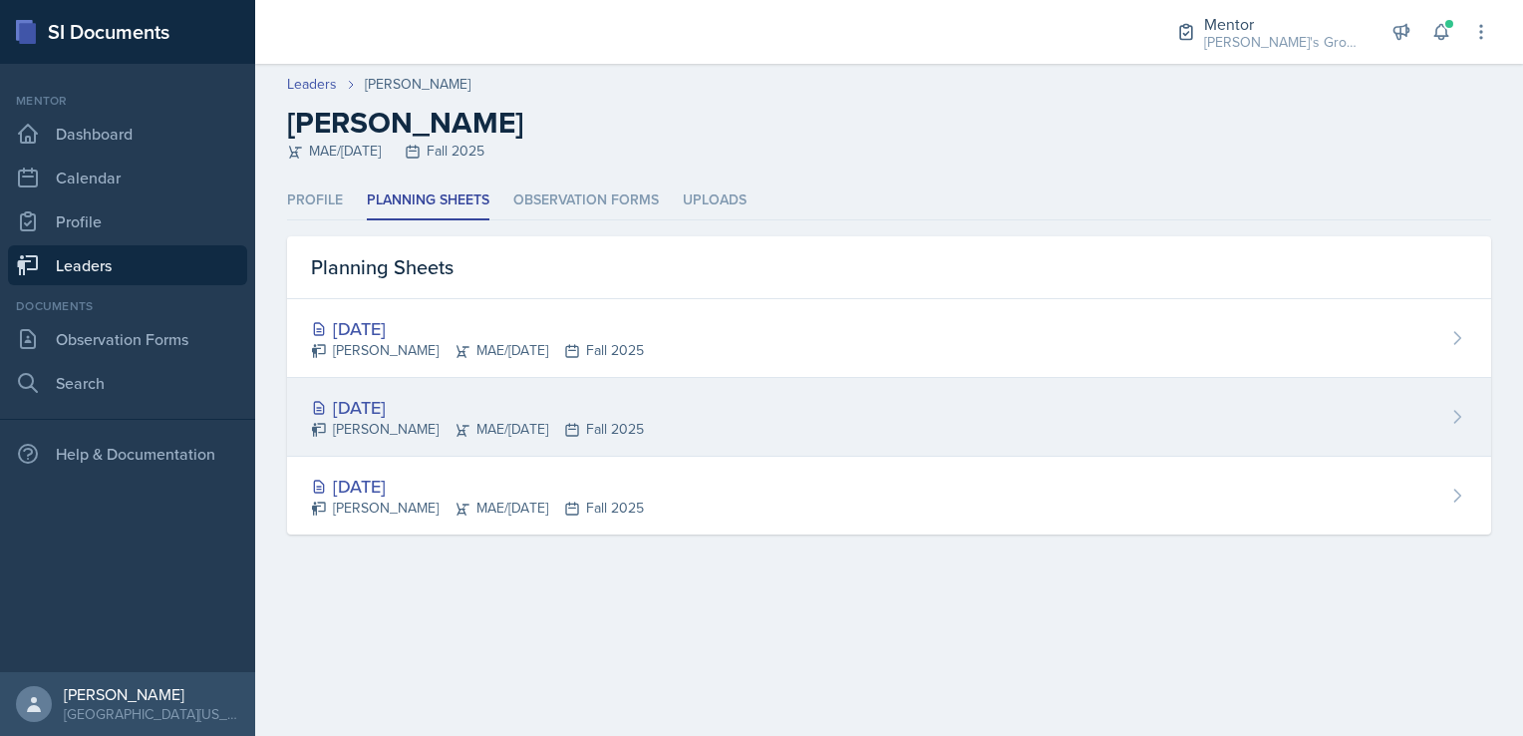
click at [574, 438] on div "[PERSON_NAME] MAE/[DATE] Fall 2025" at bounding box center [477, 429] width 333 height 21
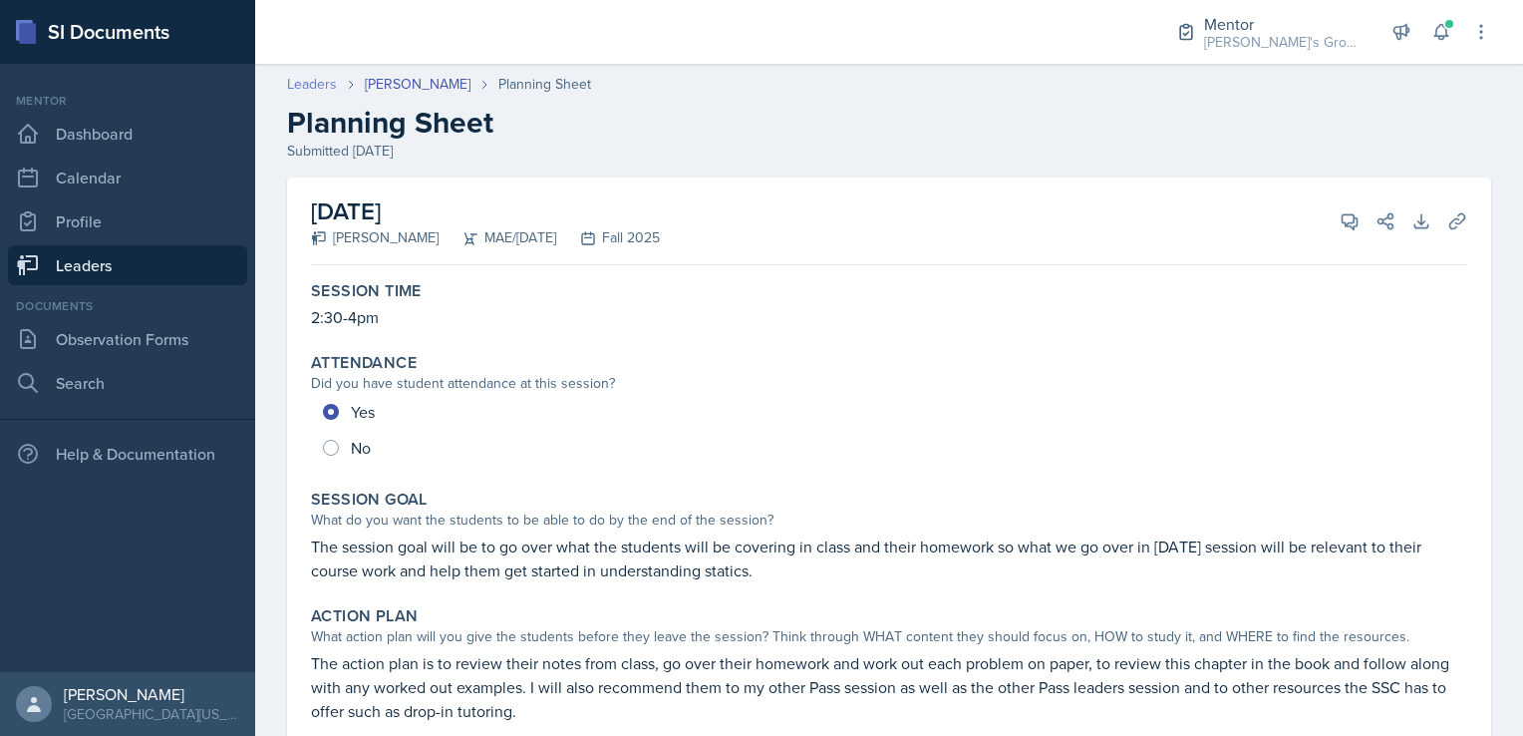
click at [327, 87] on link "Leaders" at bounding box center [312, 84] width 50 height 21
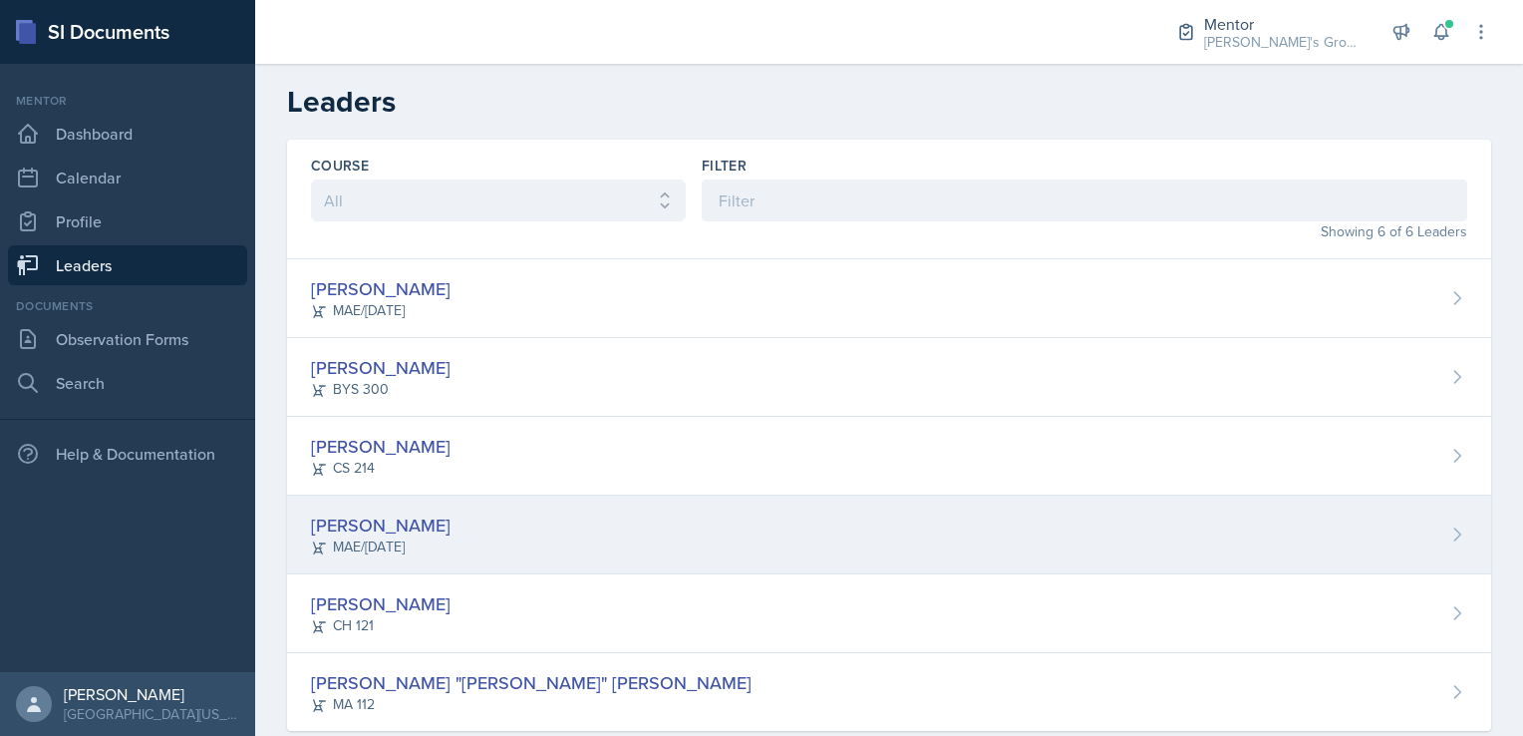
scroll to position [40, 0]
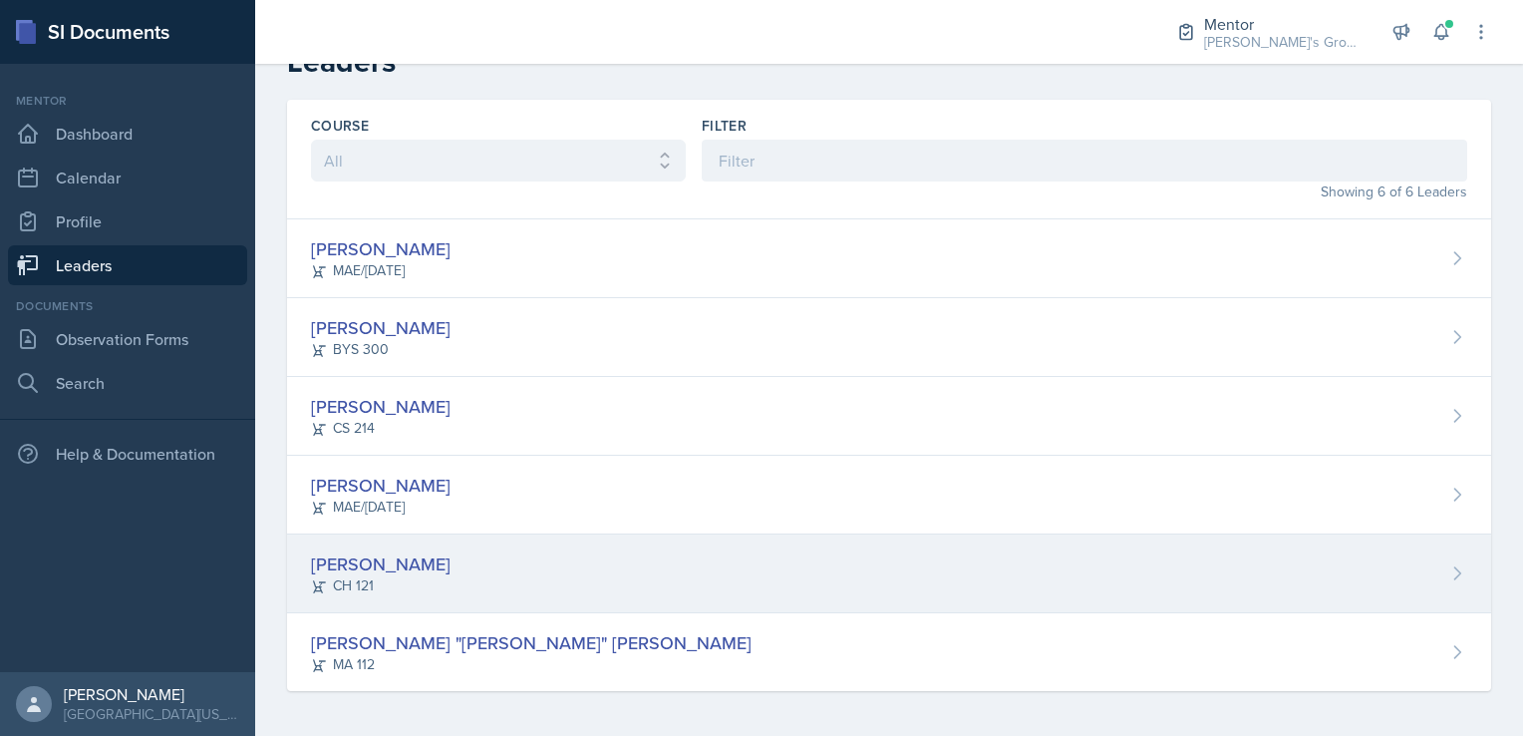
click at [466, 566] on div "[PERSON_NAME] CH 121" at bounding box center [889, 573] width 1204 height 79
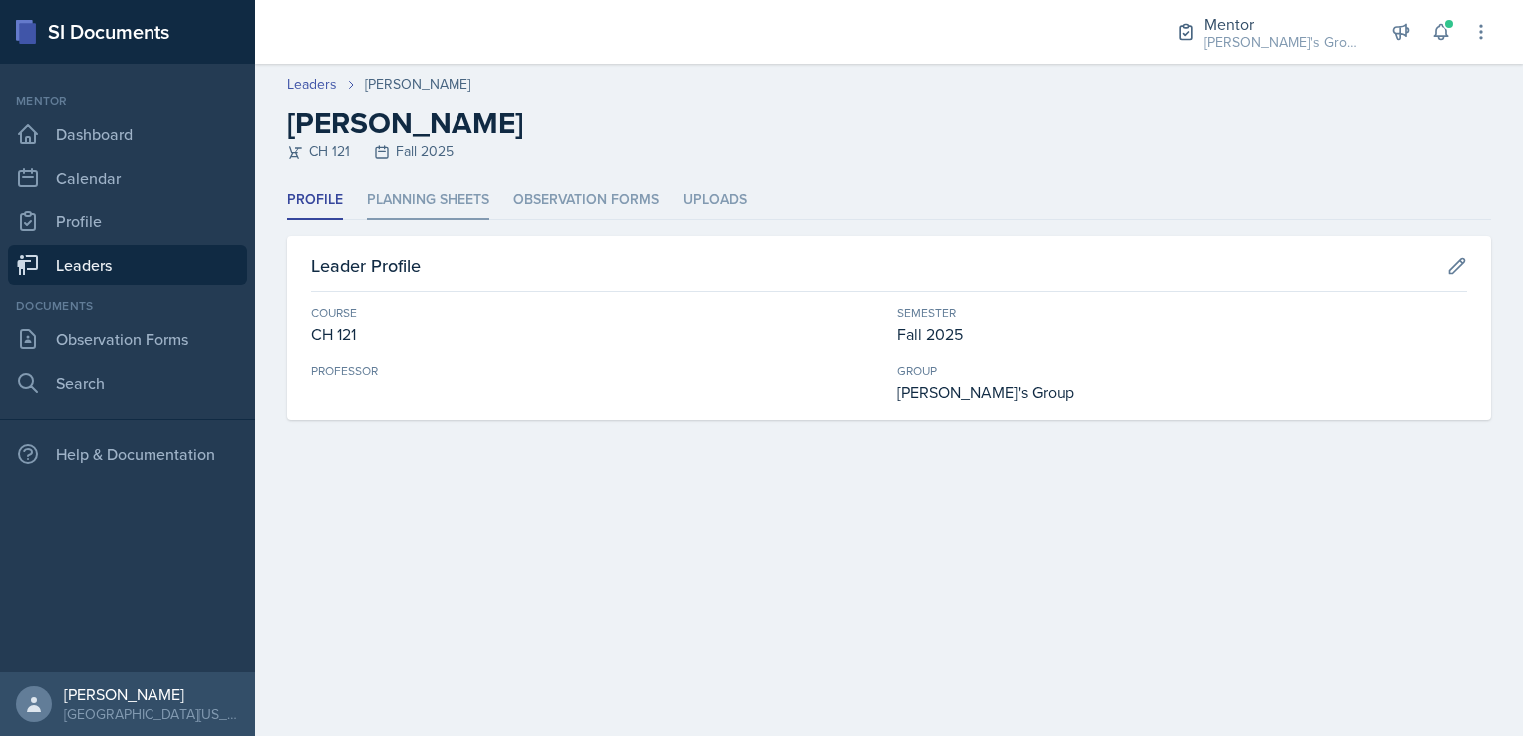
click at [455, 197] on li "Planning Sheets" at bounding box center [428, 200] width 123 height 39
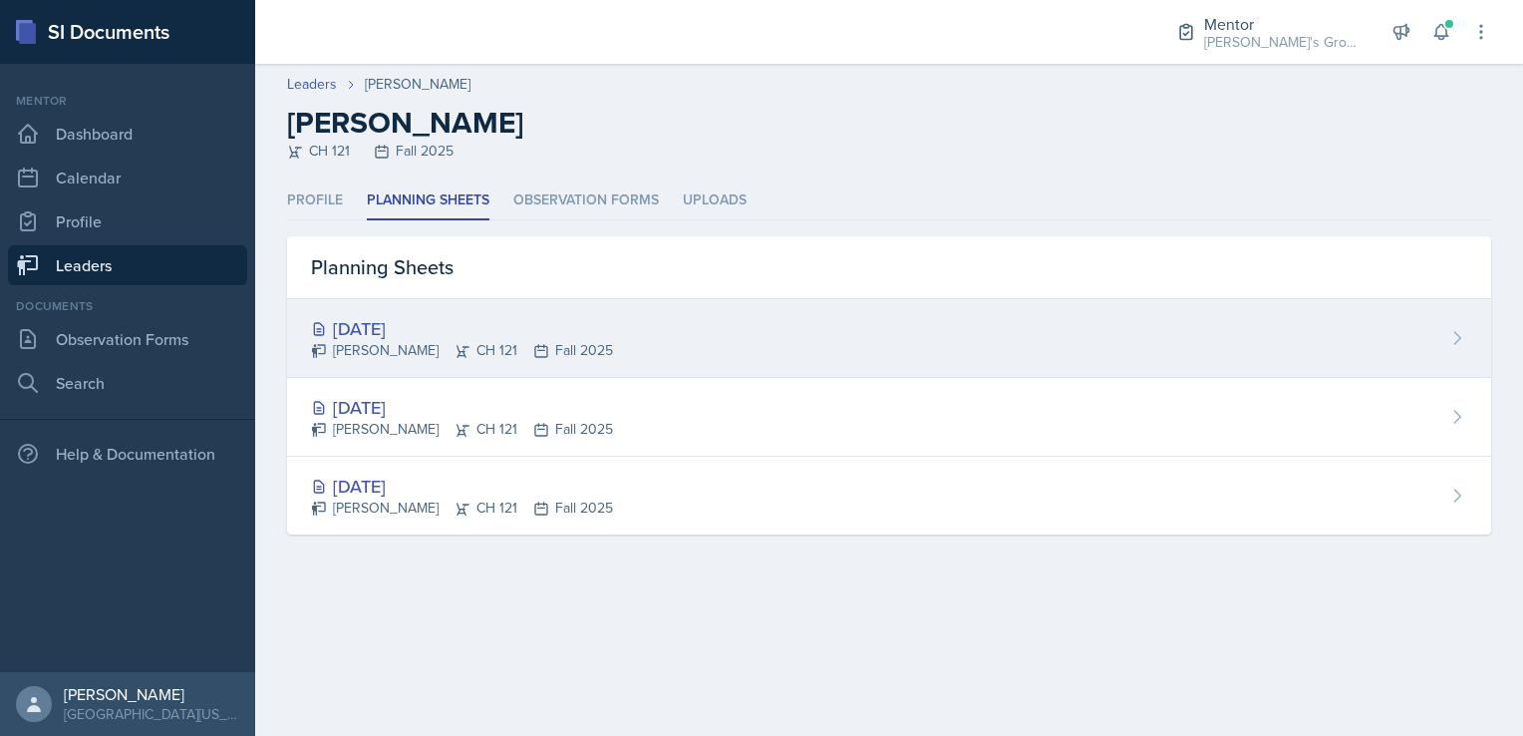
click at [774, 341] on div "[DATE] [PERSON_NAME] CH 121 Fall 2025" at bounding box center [889, 338] width 1204 height 79
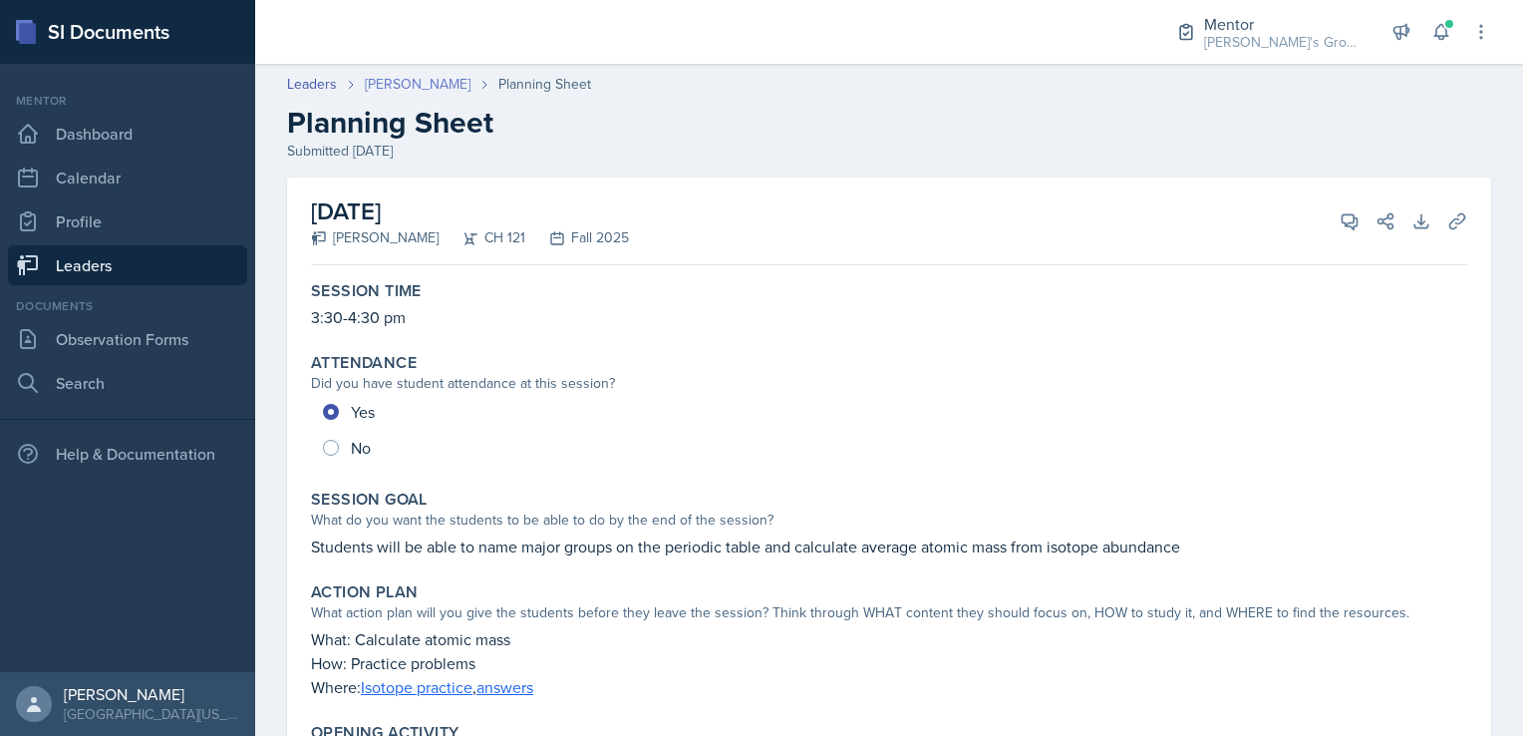
click at [415, 90] on link "[PERSON_NAME]" at bounding box center [418, 84] width 106 height 21
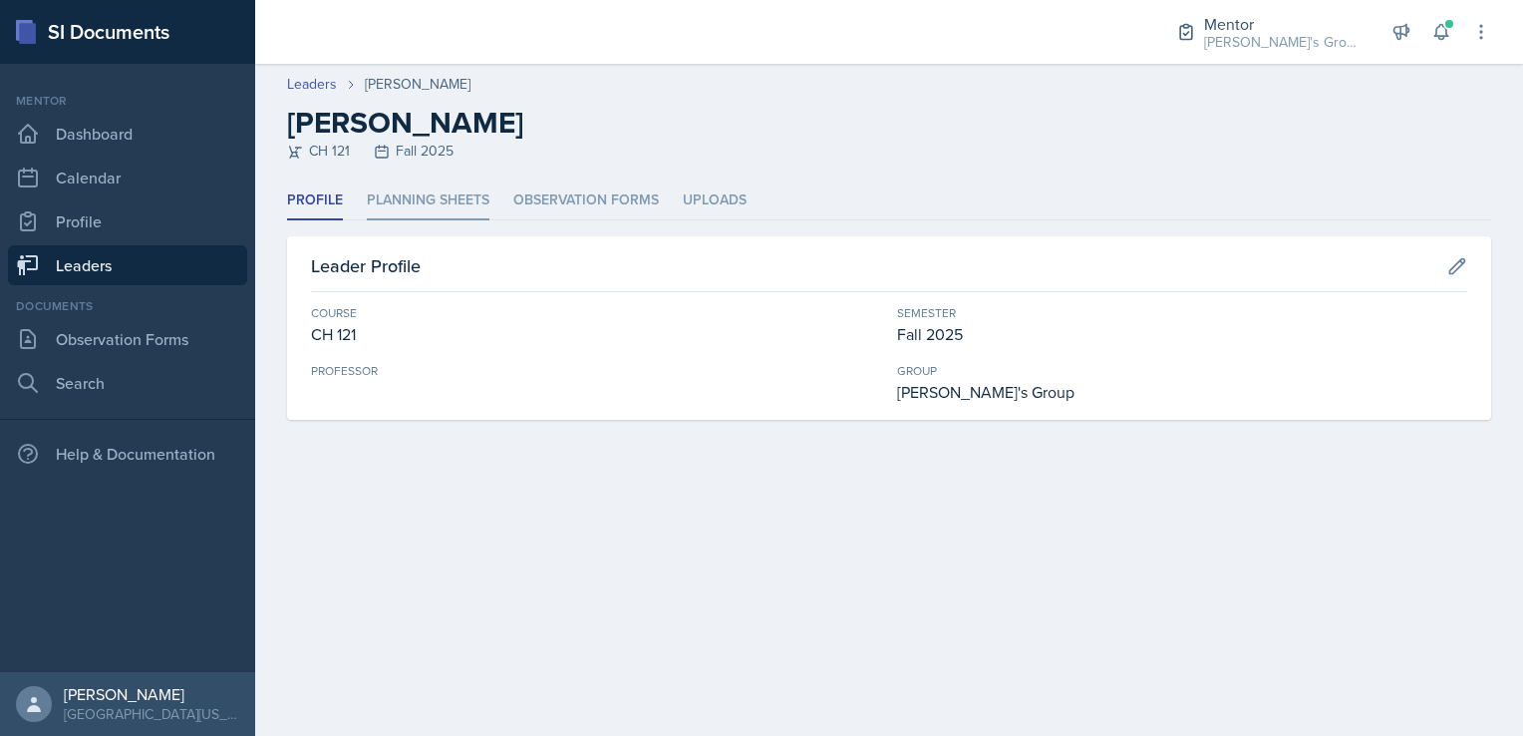
click at [458, 191] on li "Planning Sheets" at bounding box center [428, 200] width 123 height 39
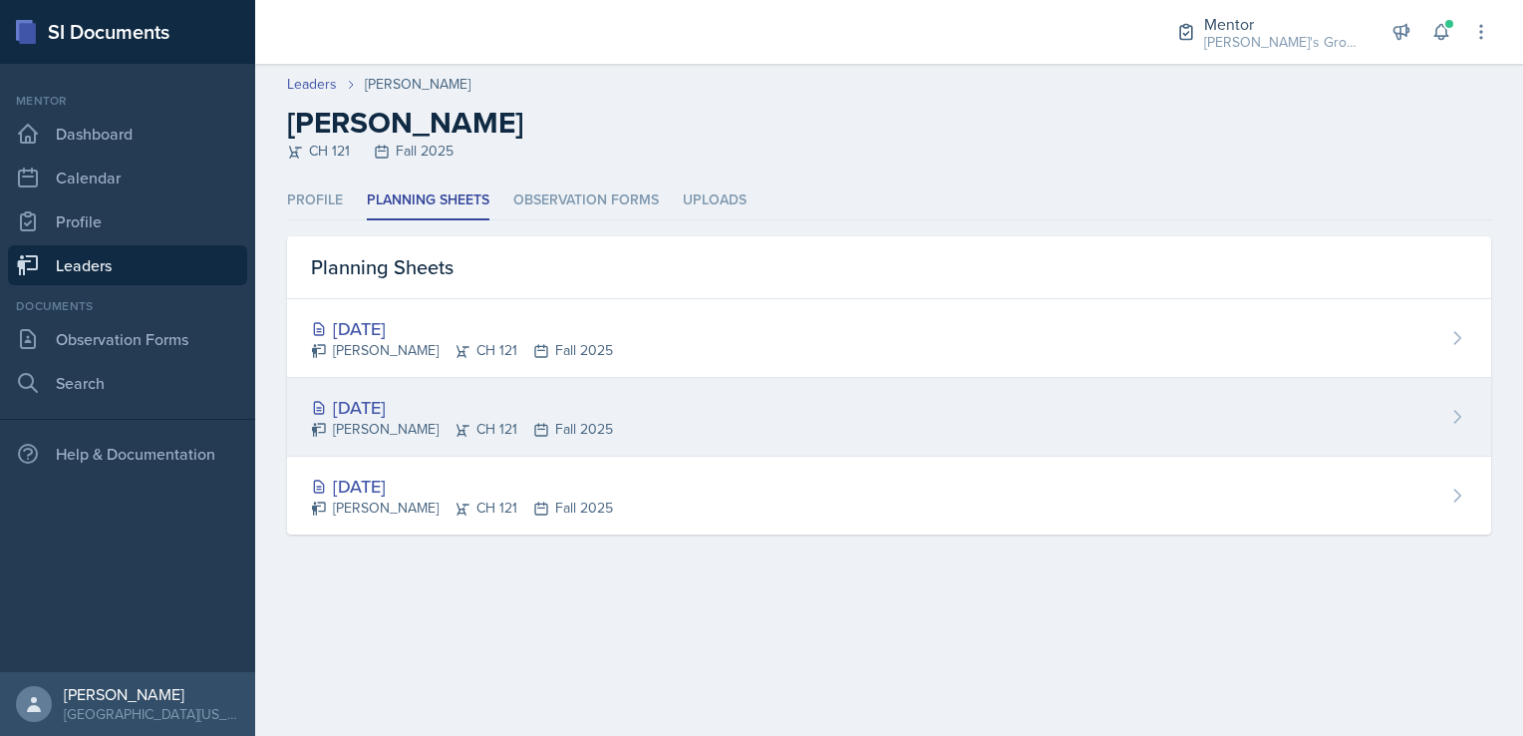
click at [502, 410] on div "[DATE]" at bounding box center [462, 407] width 302 height 27
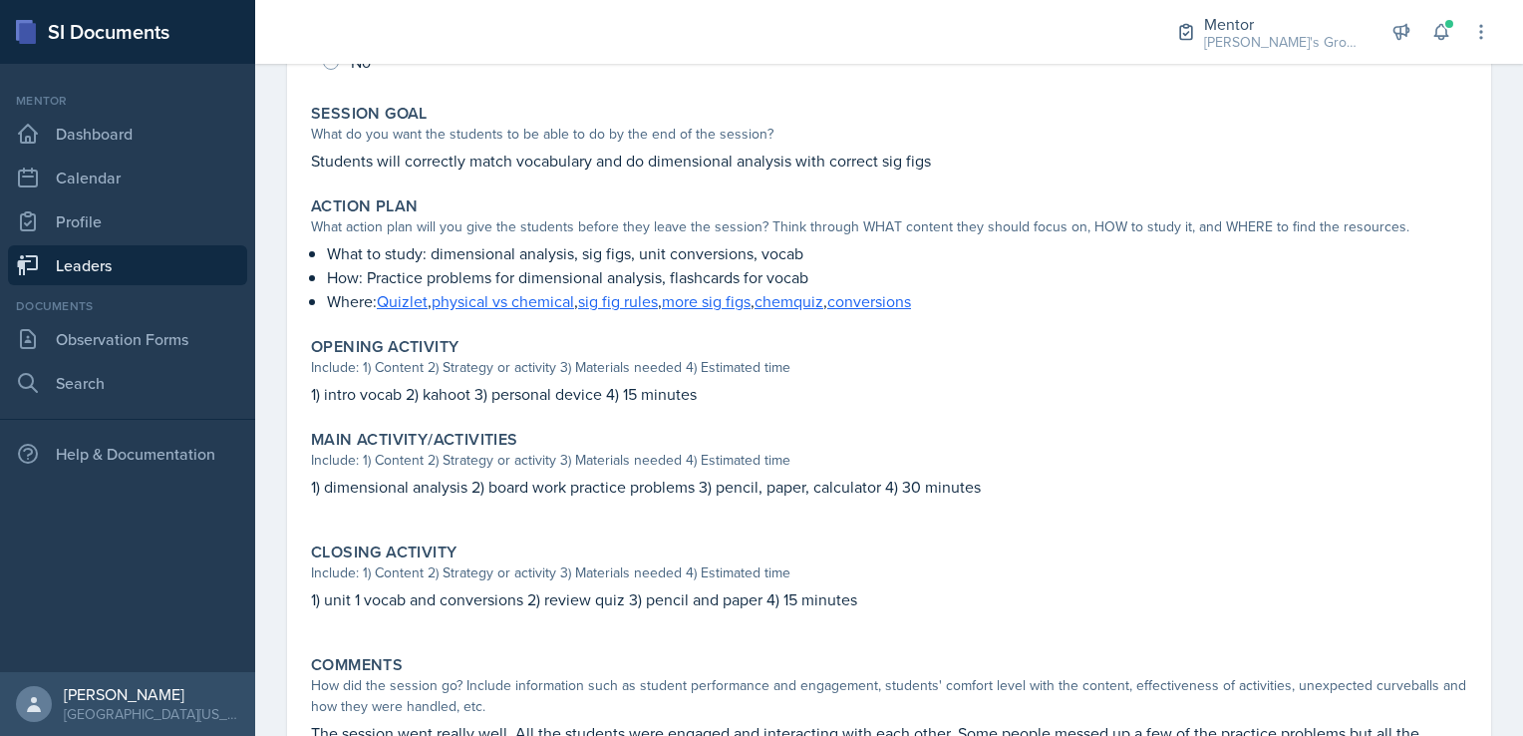
scroll to position [498, 0]
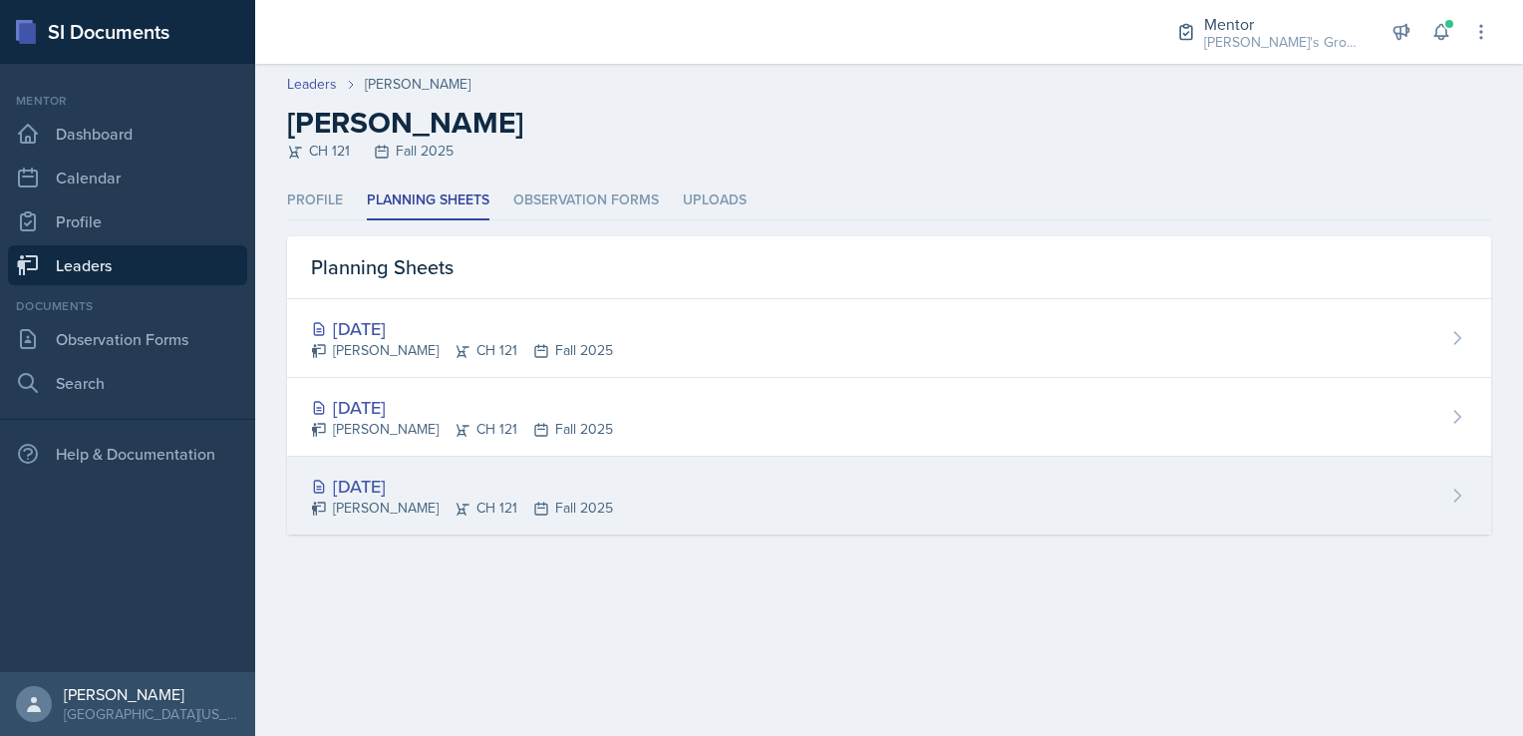
drag, startPoint x: 513, startPoint y: 398, endPoint x: 817, endPoint y: 494, distance: 317.8
click at [817, 494] on div "[DATE] [PERSON_NAME] CH 121 Fall 2025" at bounding box center [889, 496] width 1204 height 78
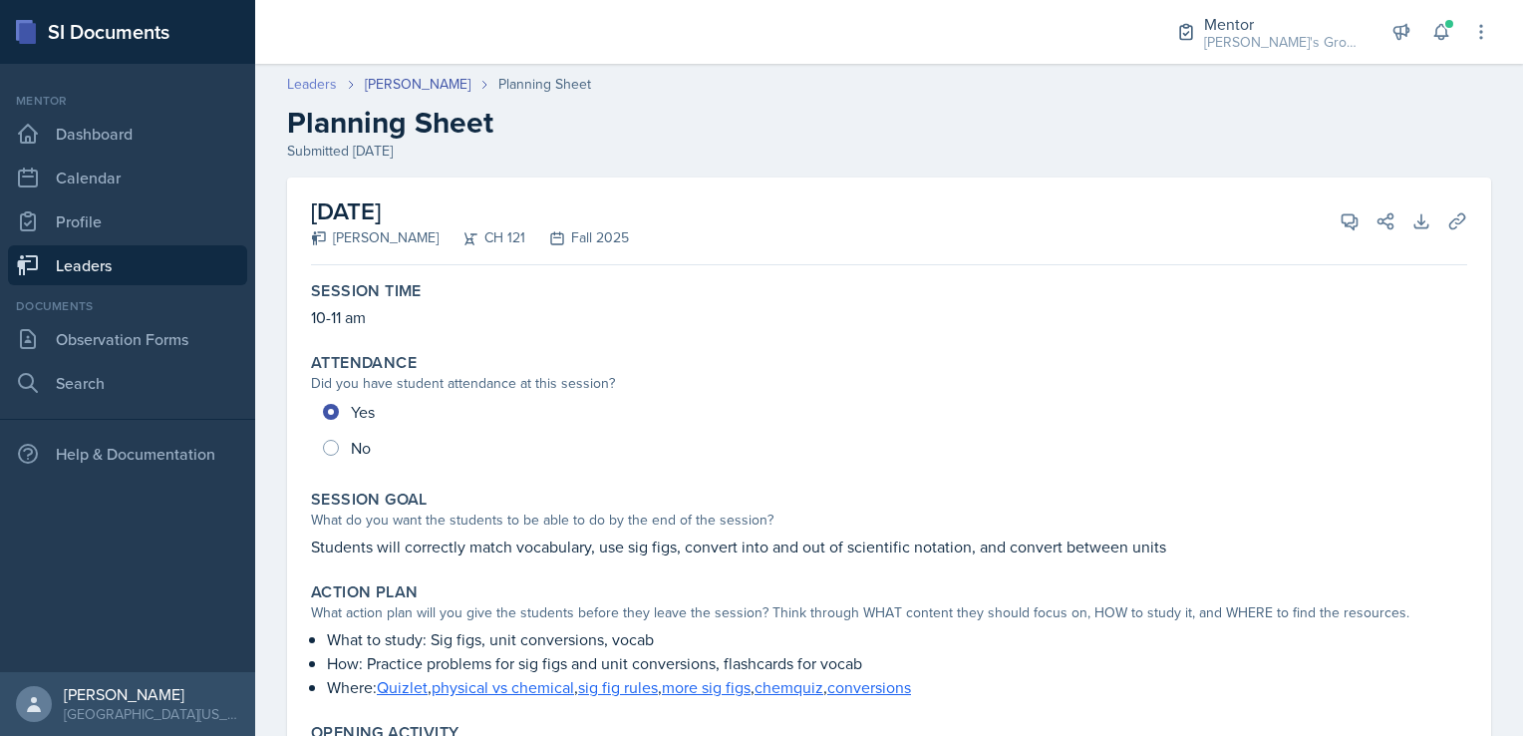
click at [320, 85] on link "Leaders" at bounding box center [312, 84] width 50 height 21
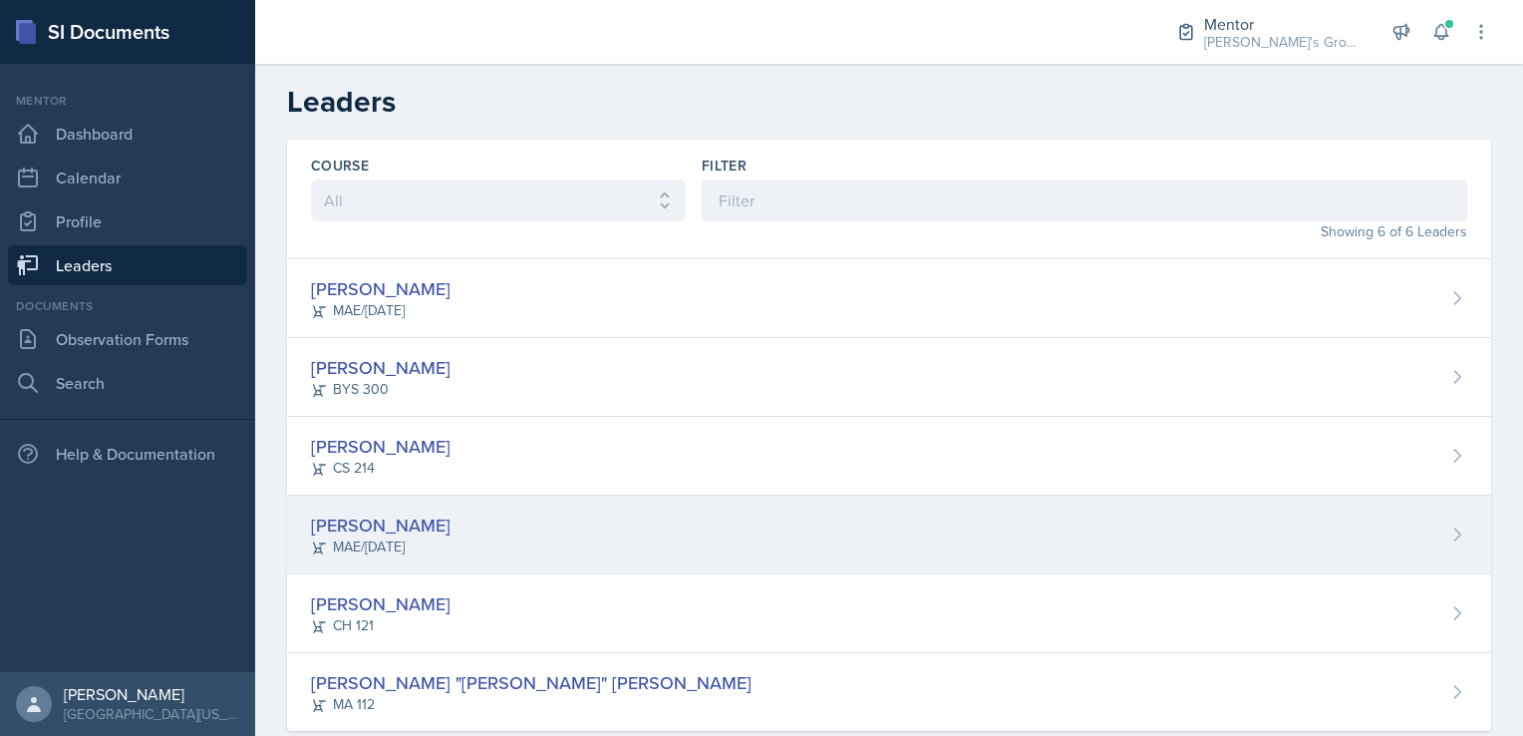
click at [605, 550] on div "[PERSON_NAME] [PERSON_NAME]/[DATE]" at bounding box center [889, 535] width 1204 height 79
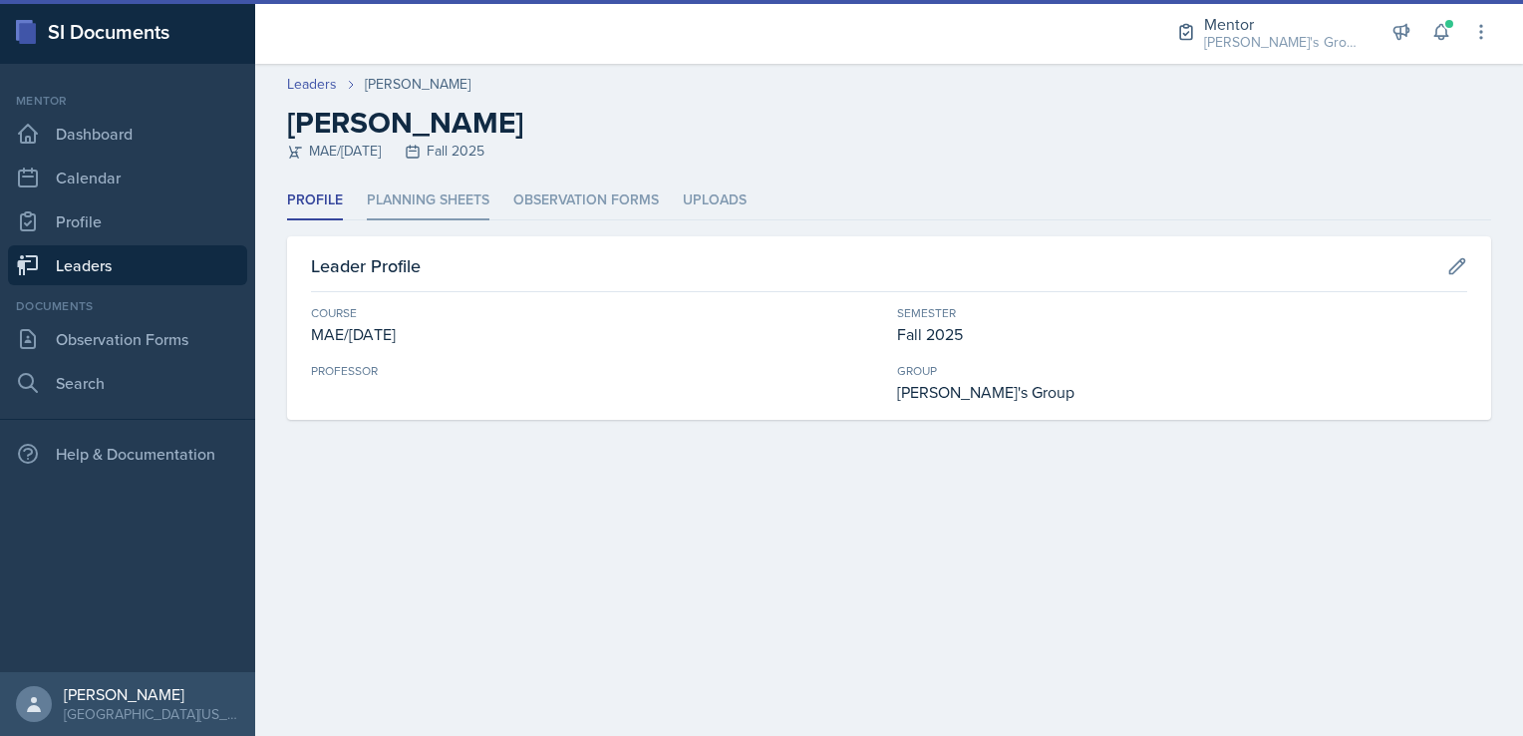
click at [439, 195] on li "Planning Sheets" at bounding box center [428, 200] width 123 height 39
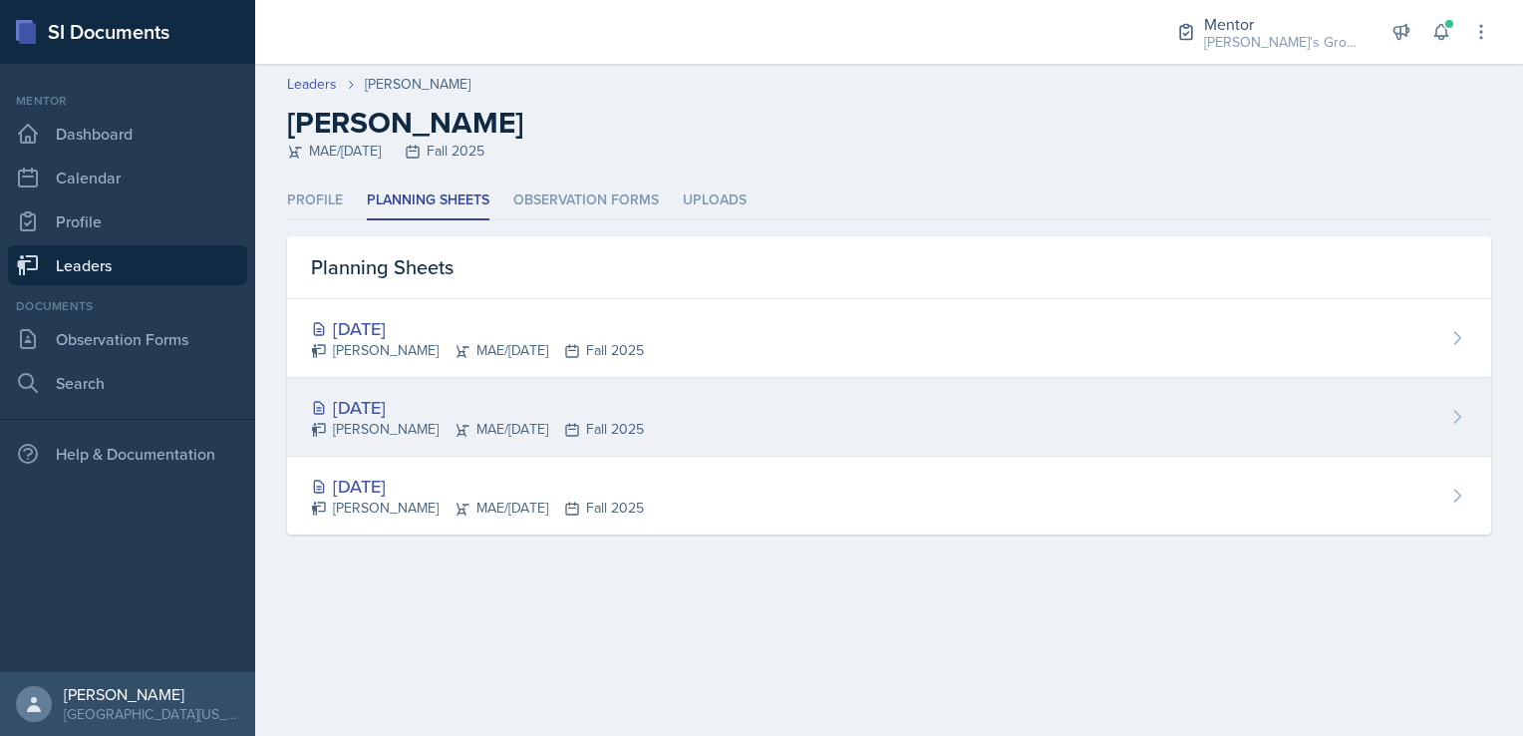
click at [478, 427] on div "[PERSON_NAME] MAE/[DATE] Fall 2025" at bounding box center [477, 429] width 333 height 21
click at [483, 450] on div "[DATE] [PERSON_NAME] MAE/[DATE] Fall 2025" at bounding box center [889, 417] width 1204 height 79
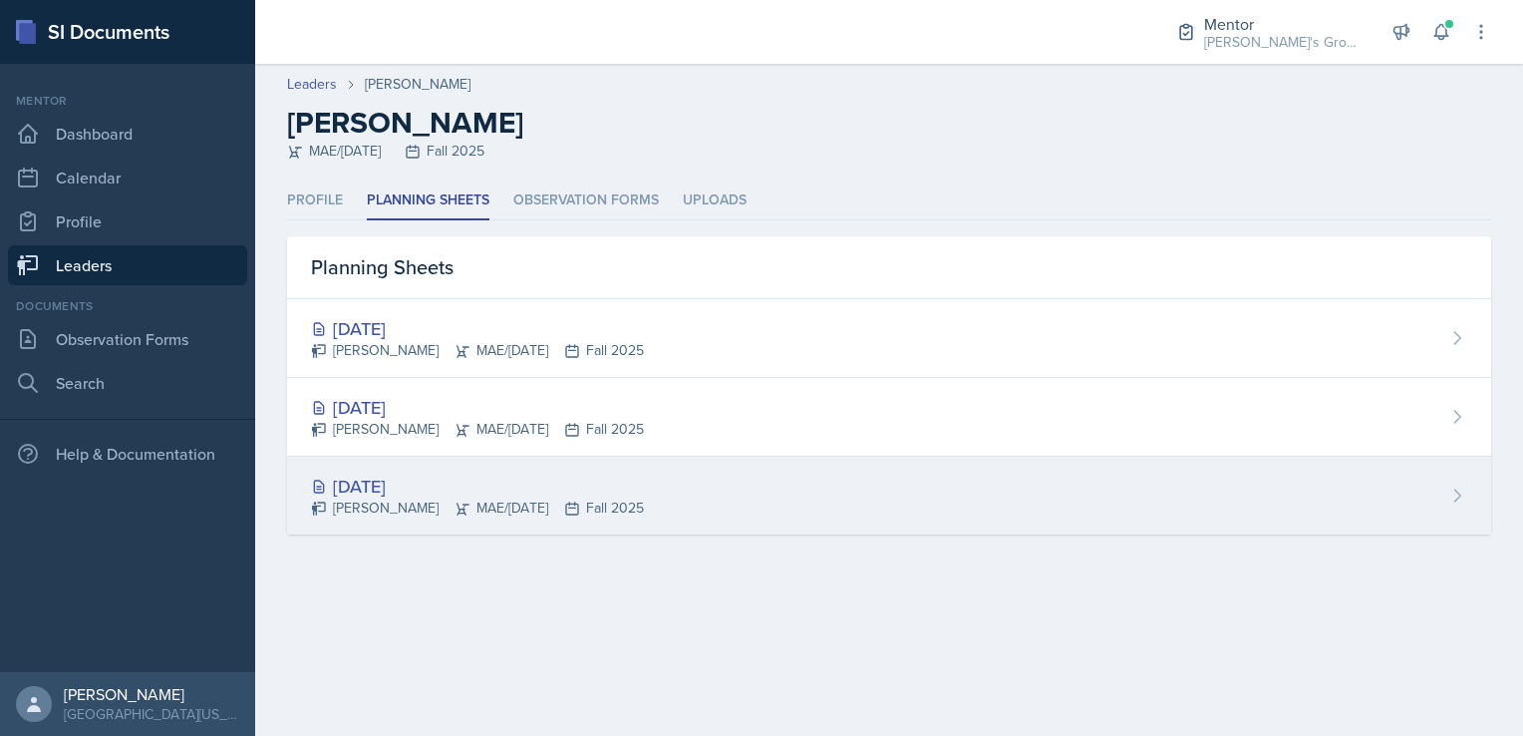
click at [618, 509] on div "[DATE] [PERSON_NAME] MAE/[DATE] Fall 2025" at bounding box center [889, 496] width 1204 height 78
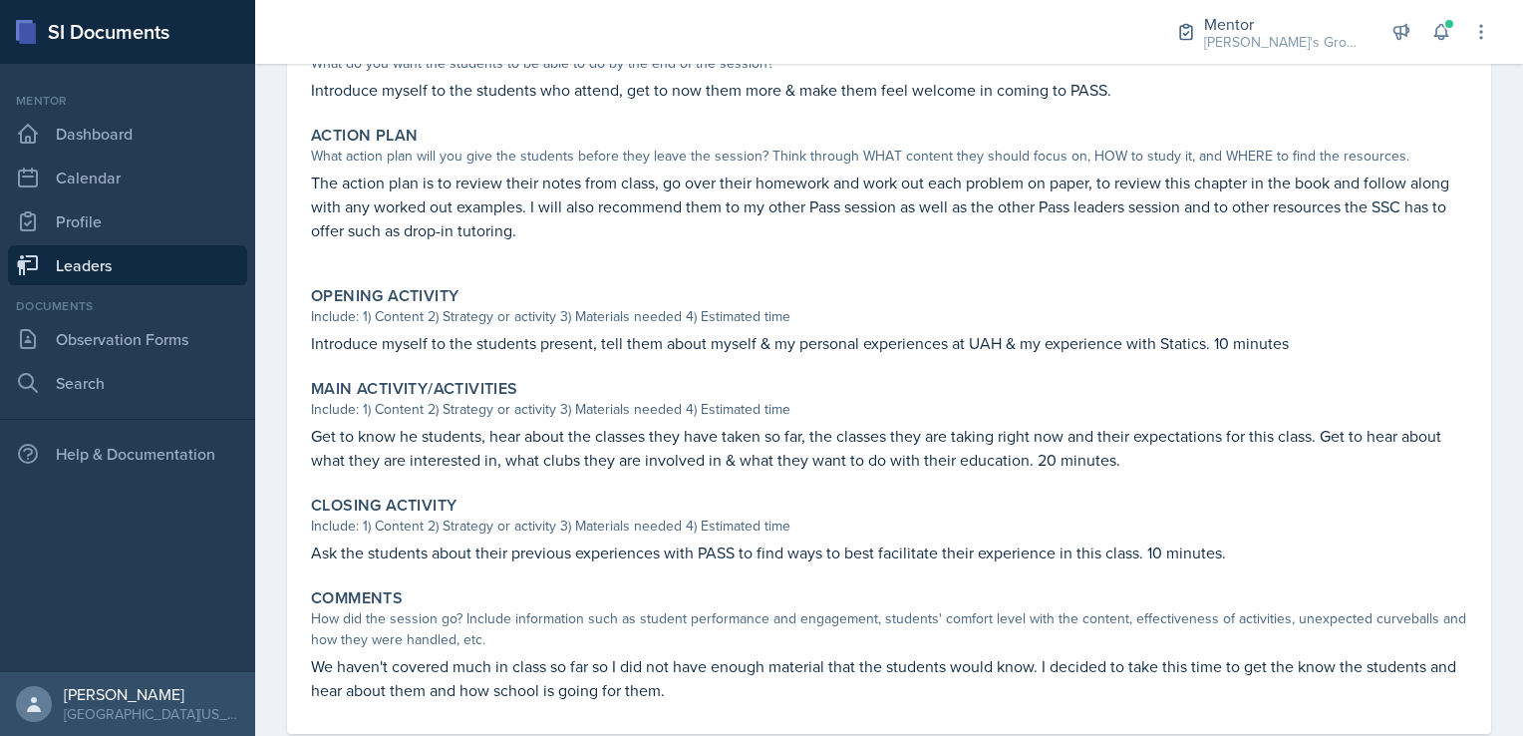
scroll to position [463, 0]
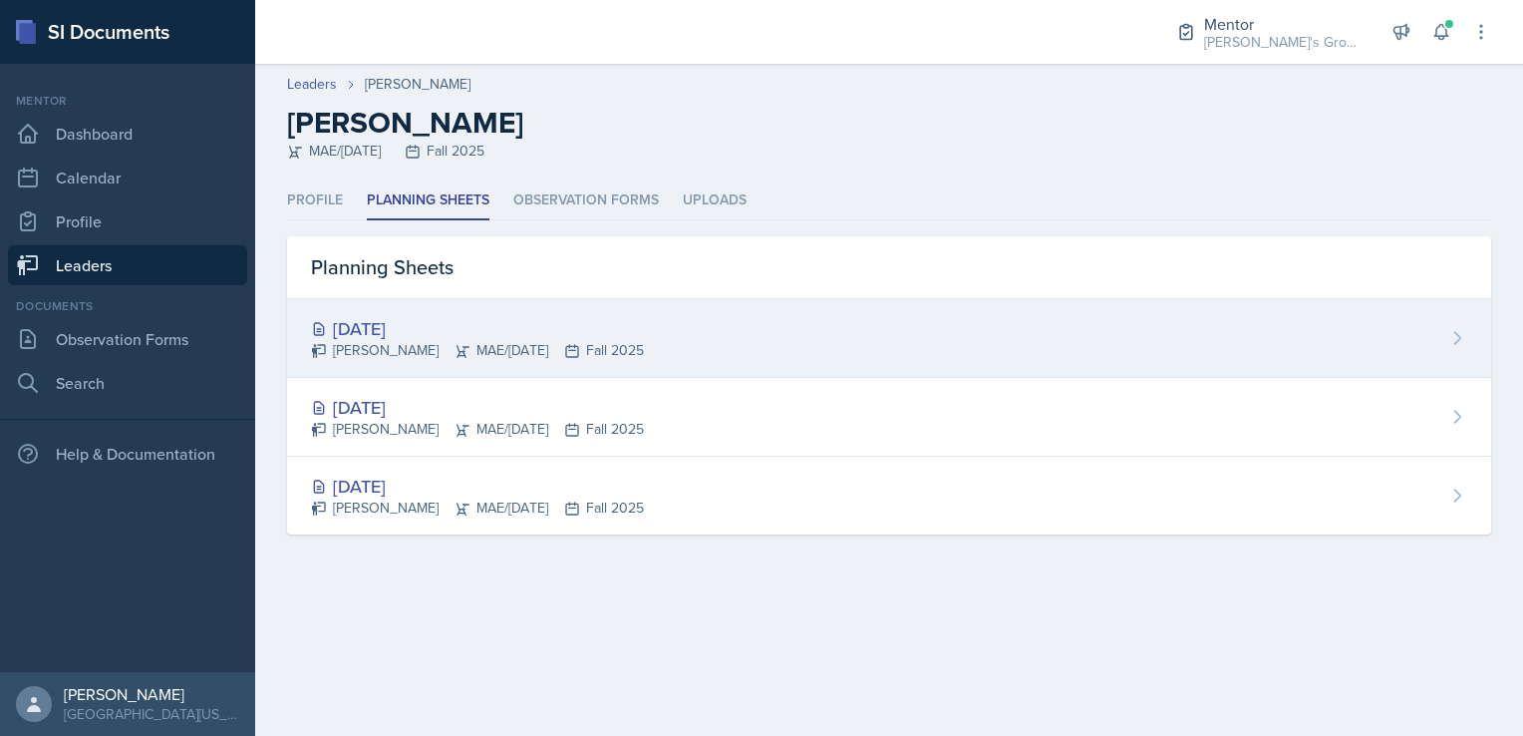
click at [504, 313] on div "[DATE] [PERSON_NAME] MAE/[DATE] Fall 2025" at bounding box center [889, 338] width 1204 height 79
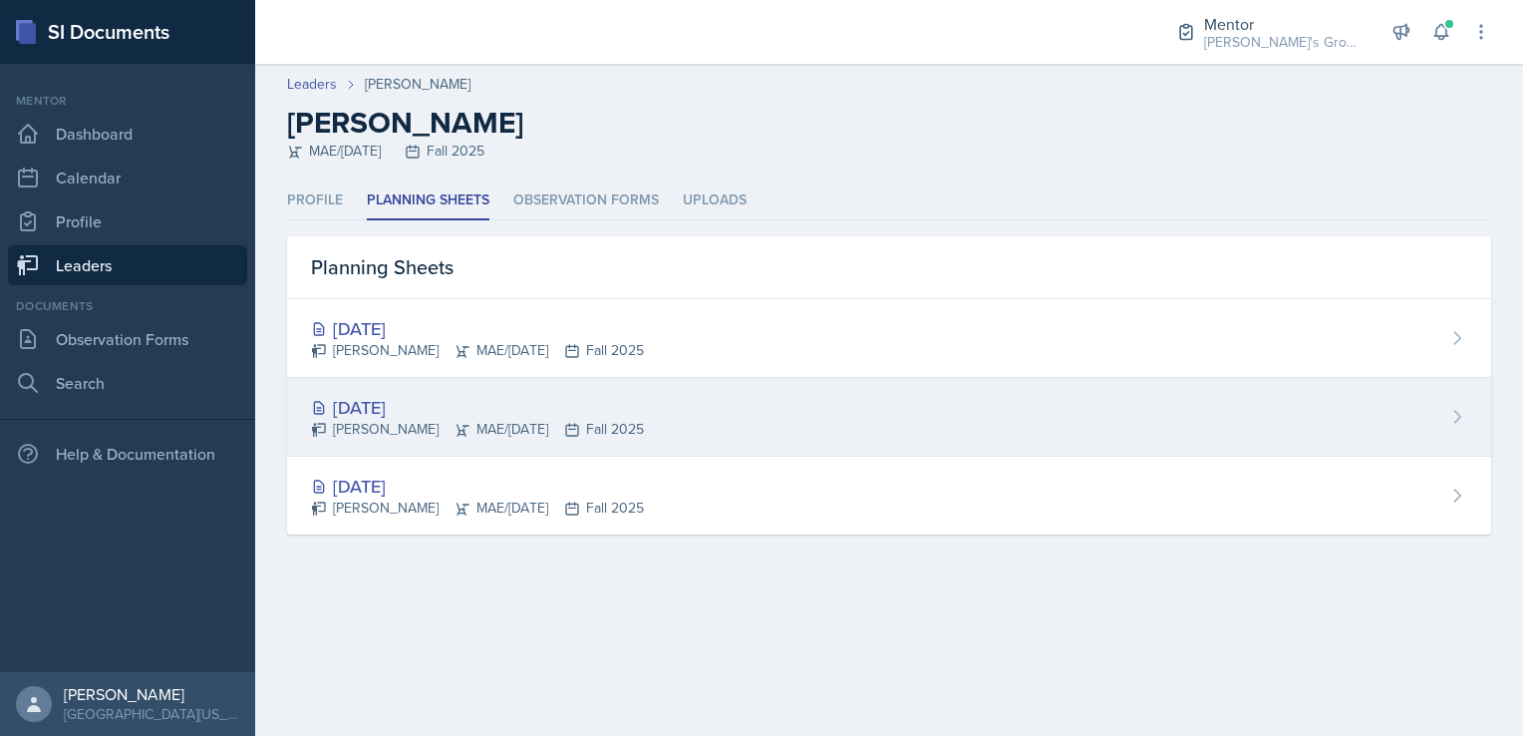
click at [625, 421] on div "[DATE] [PERSON_NAME] MAE/[DATE] Fall 2025" at bounding box center [889, 417] width 1204 height 79
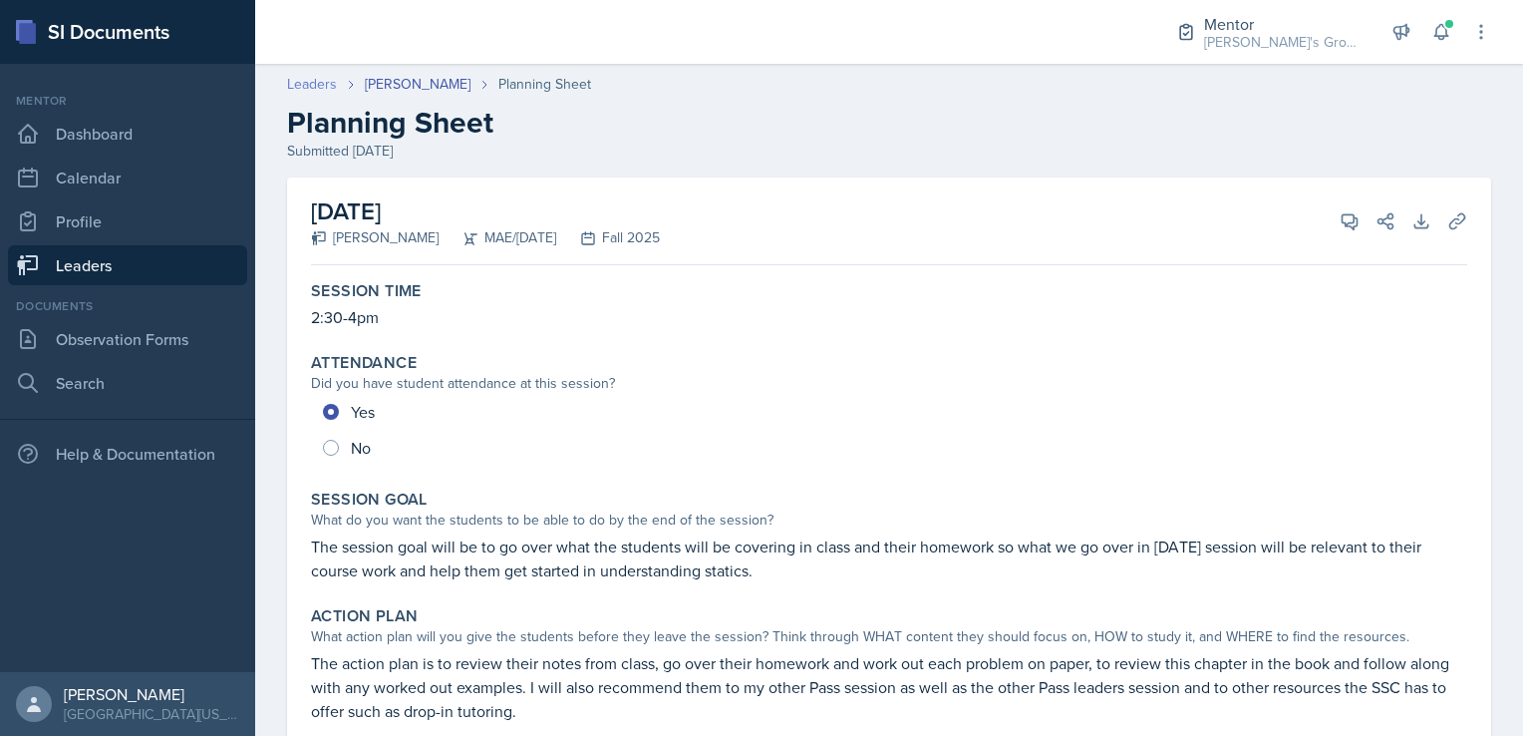
click at [323, 85] on link "Leaders" at bounding box center [312, 84] width 50 height 21
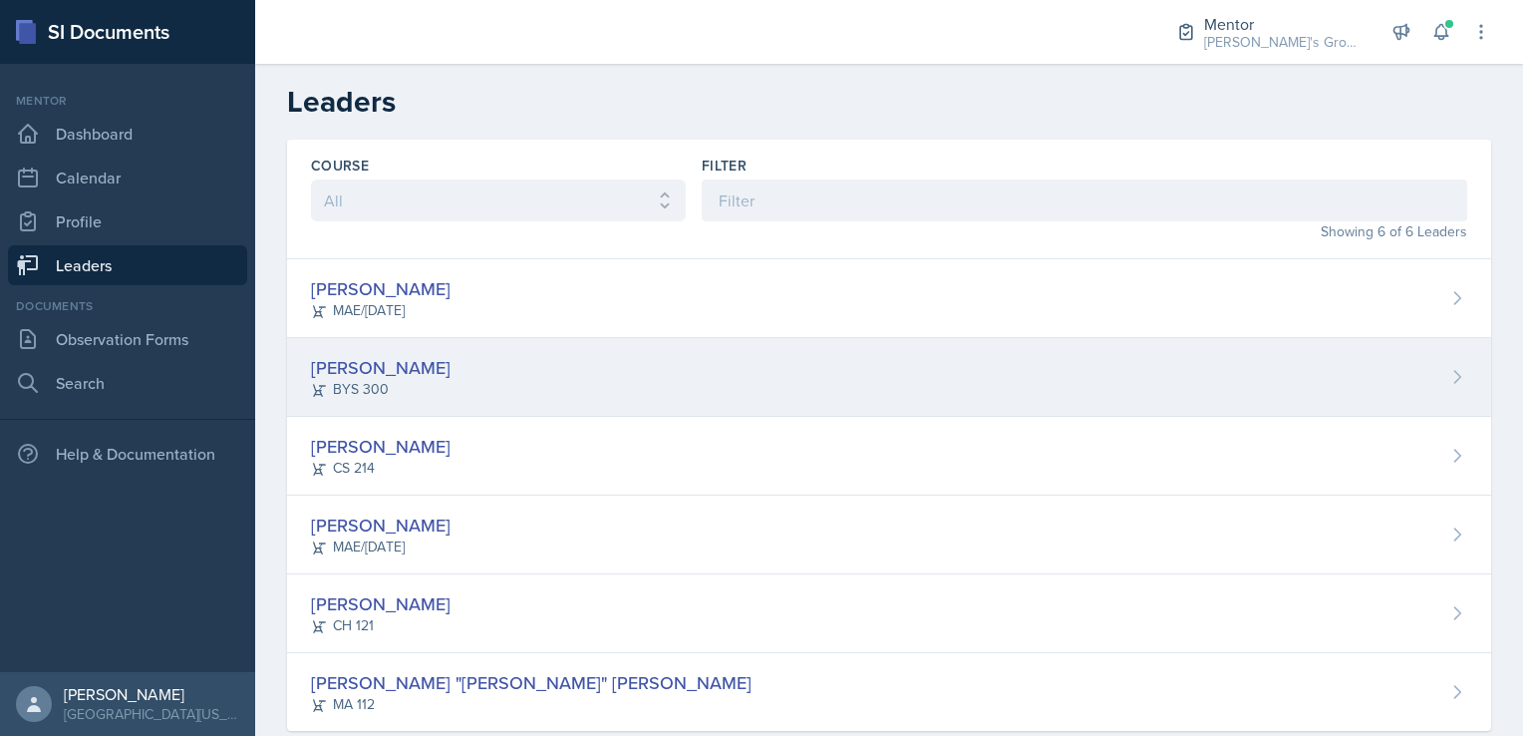
scroll to position [40, 0]
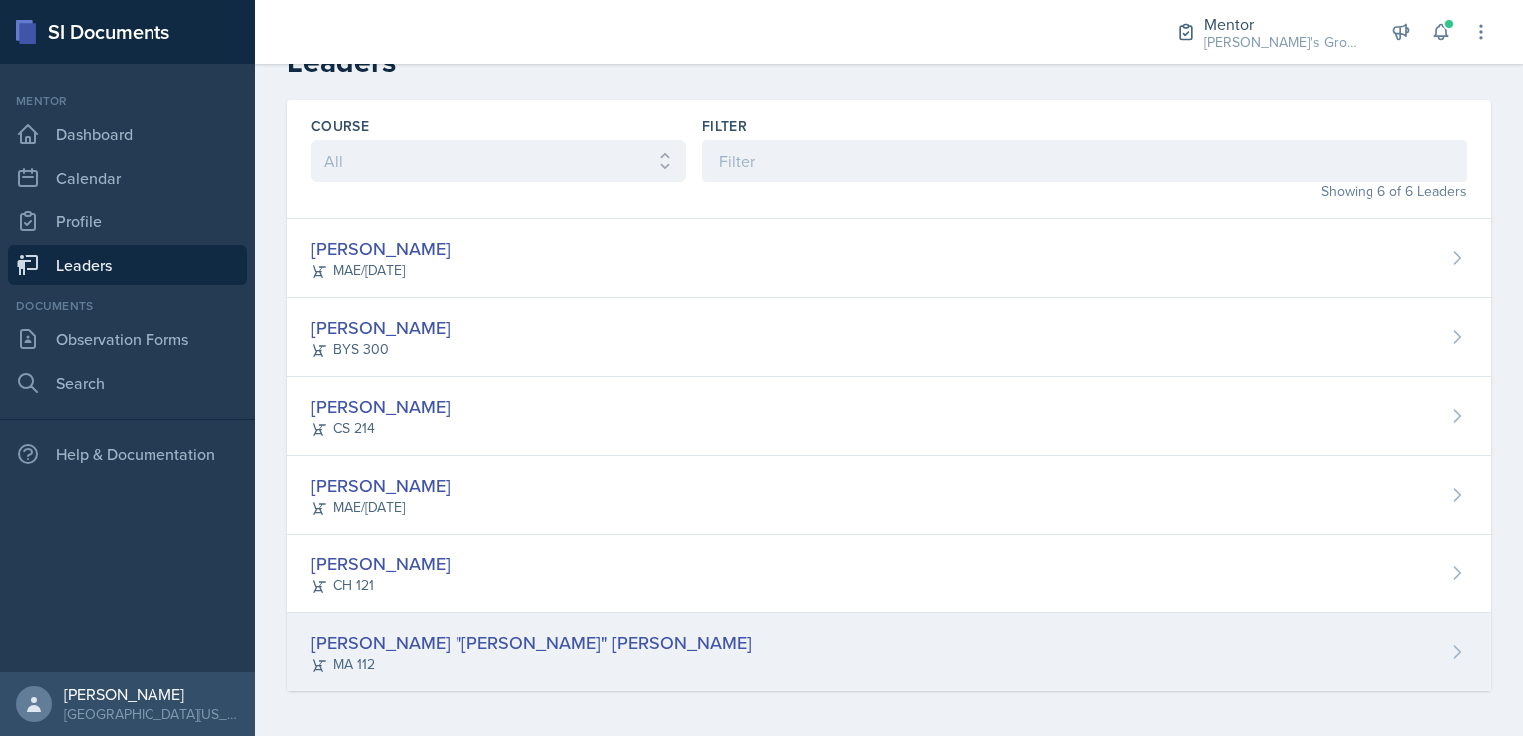
click at [407, 650] on div "[PERSON_NAME] "[PERSON_NAME]" [PERSON_NAME]" at bounding box center [531, 642] width 441 height 27
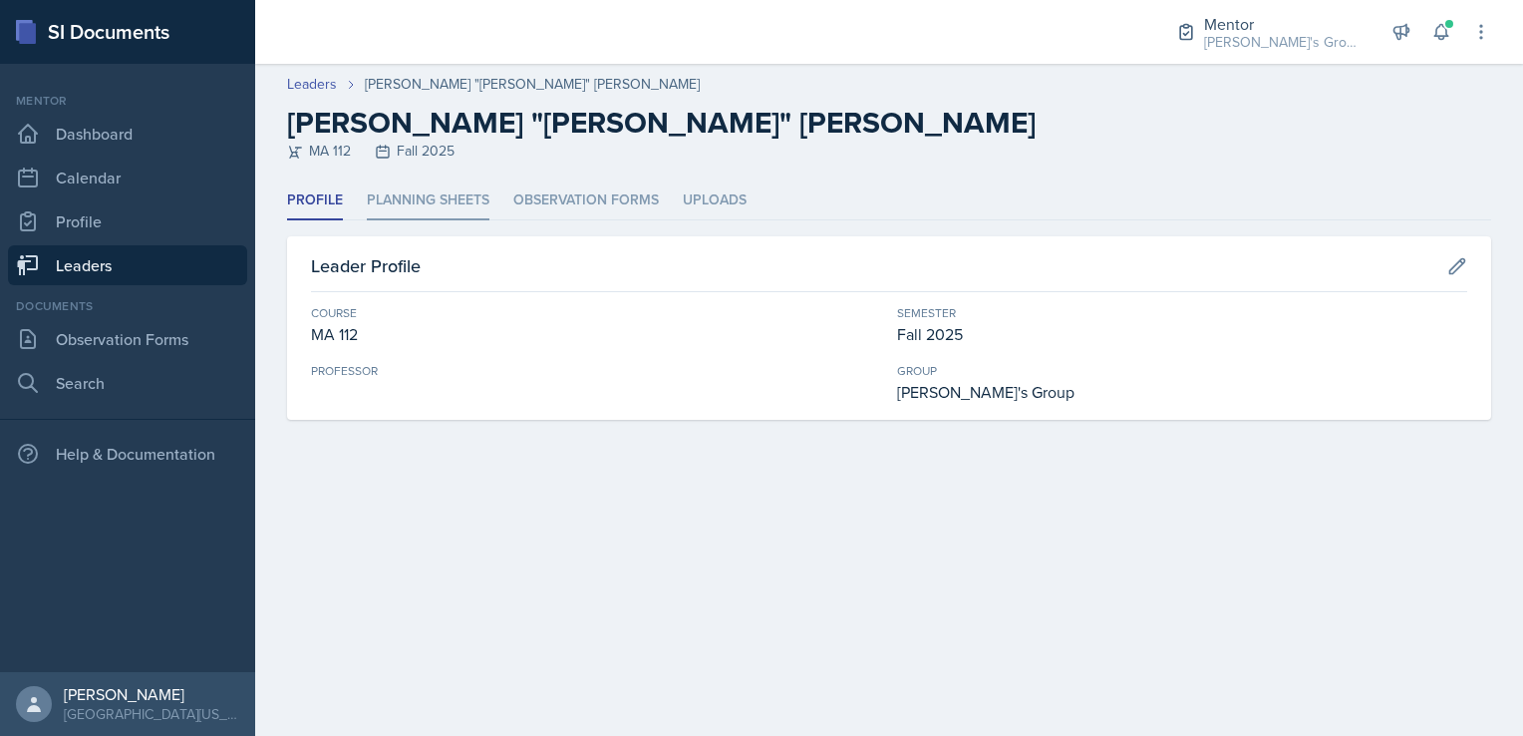
click at [431, 201] on li "Planning Sheets" at bounding box center [428, 200] width 123 height 39
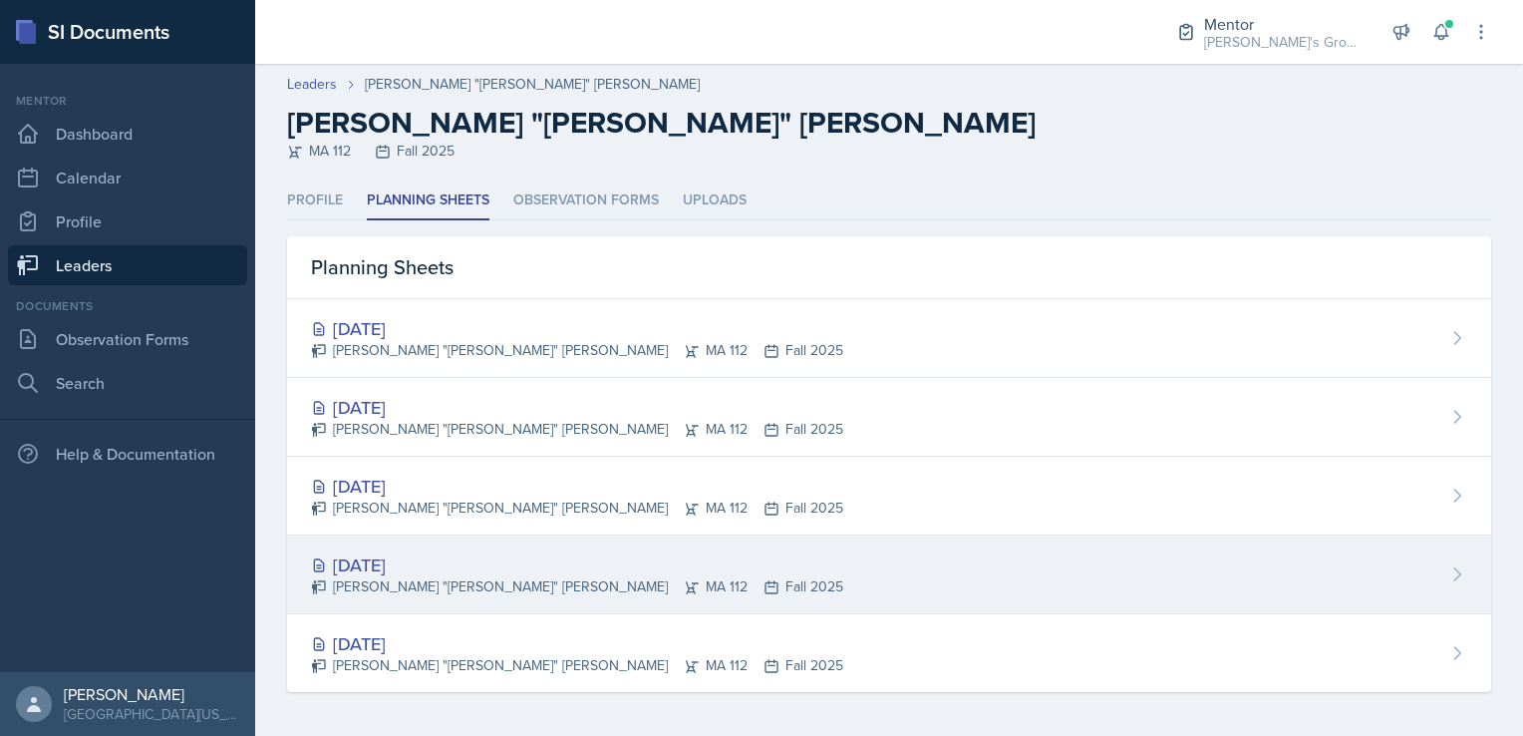
click at [801, 538] on div "[DATE] [PERSON_NAME] "[PERSON_NAME]" [PERSON_NAME] MA 112 Fall 2025" at bounding box center [889, 574] width 1204 height 79
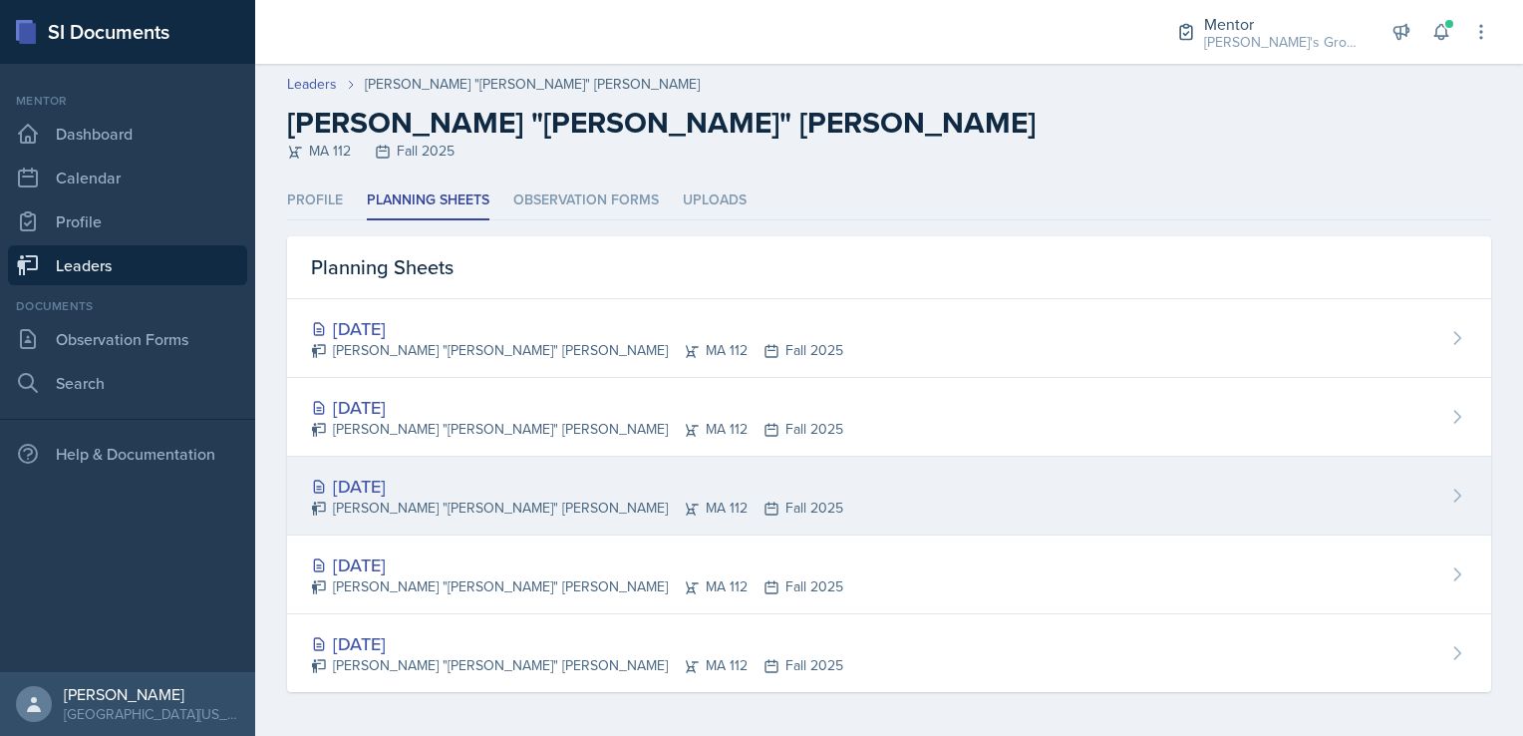
click at [524, 482] on div "[DATE]" at bounding box center [577, 486] width 532 height 27
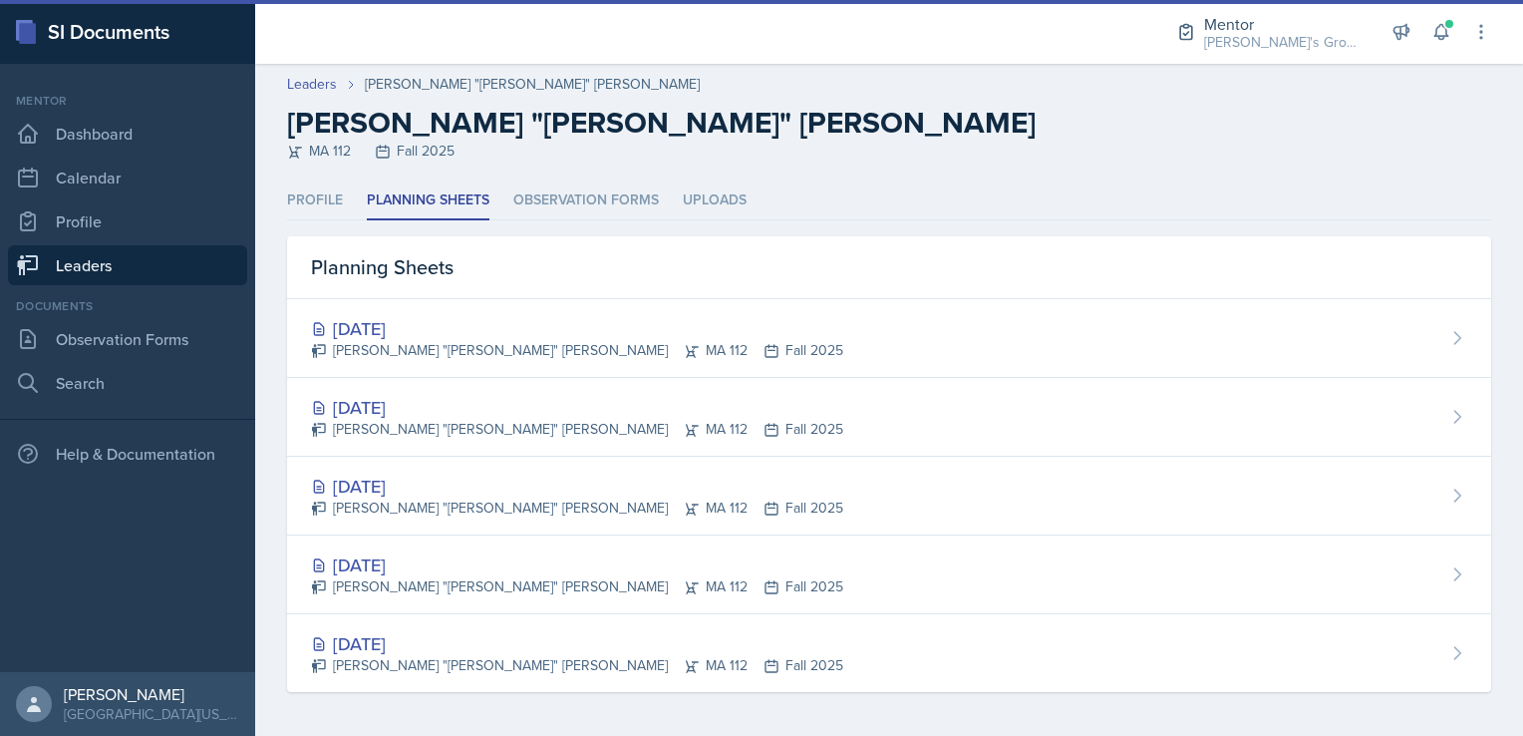
scroll to position [2, 0]
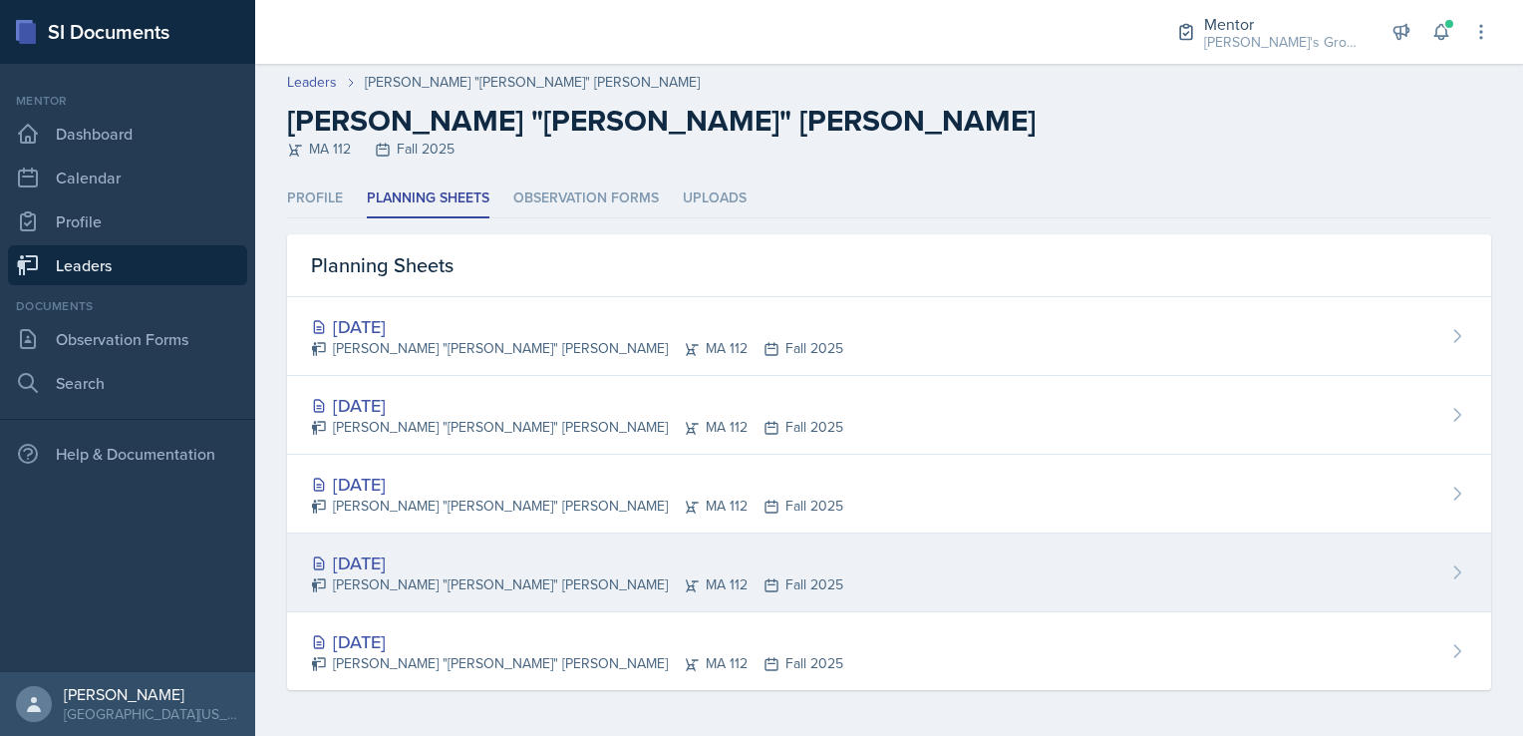
click at [537, 540] on div "[DATE] [PERSON_NAME] "[PERSON_NAME]" [PERSON_NAME] MA 112 Fall 2025" at bounding box center [889, 572] width 1204 height 79
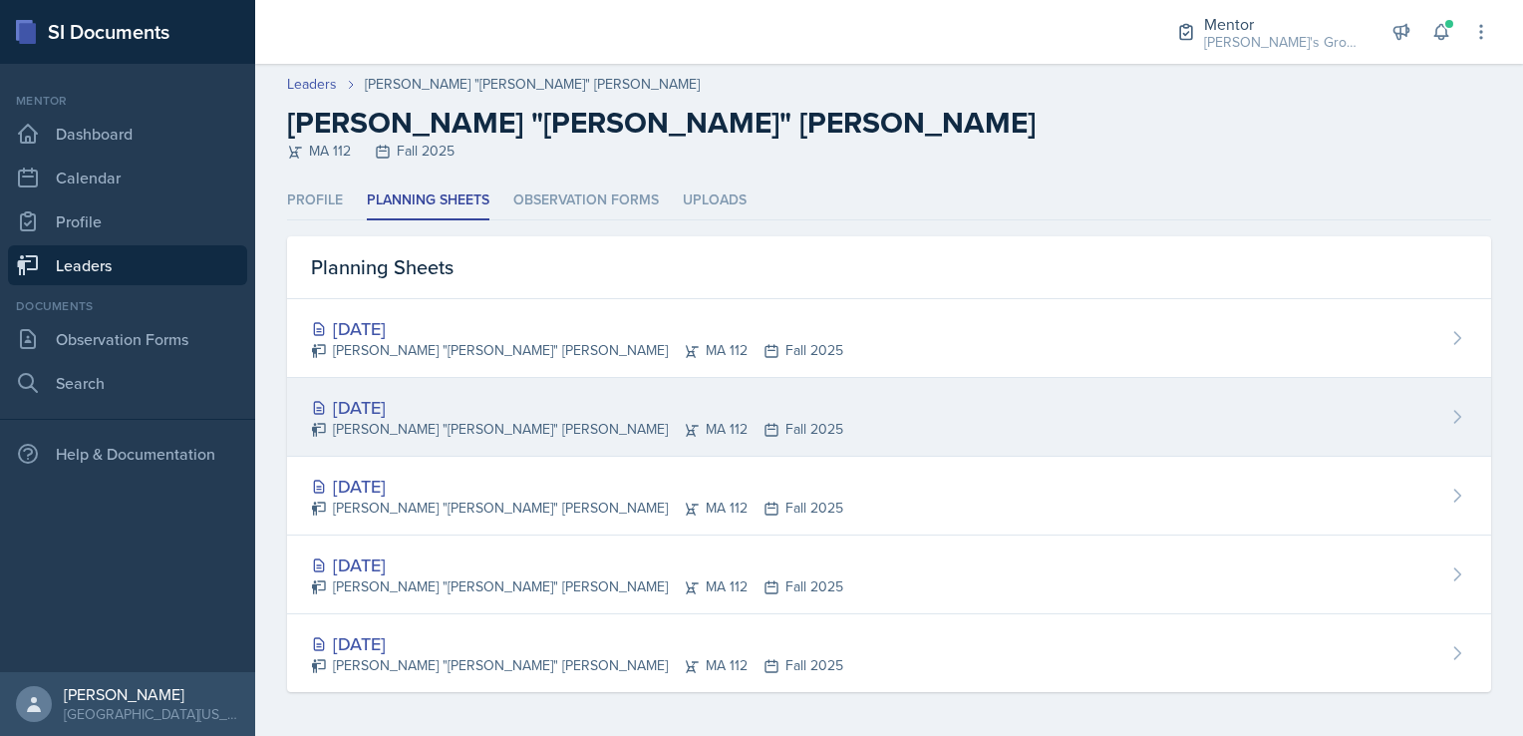
click at [546, 390] on div "[DATE] [PERSON_NAME] "[PERSON_NAME]" [PERSON_NAME] MA 112 Fall 2025" at bounding box center [889, 417] width 1204 height 79
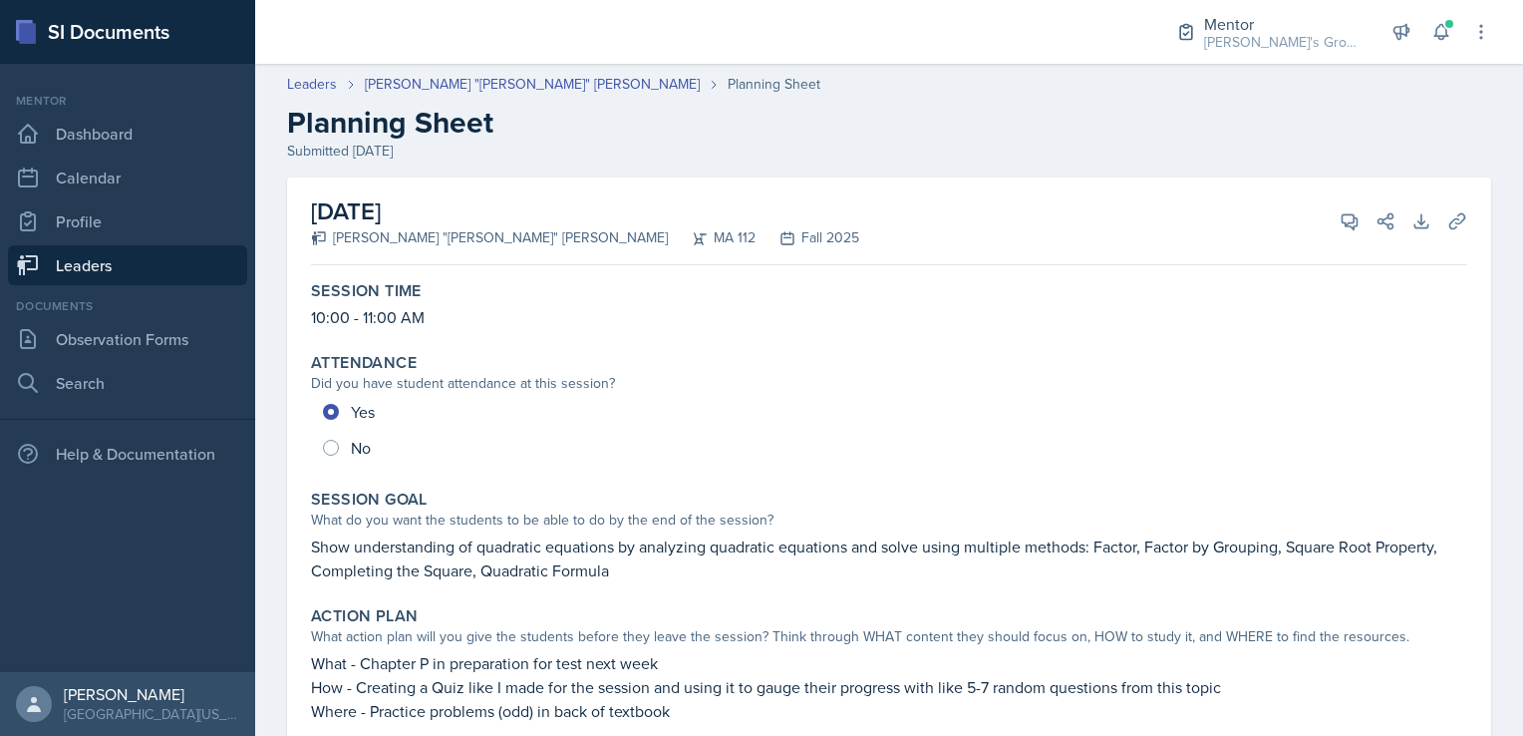
click at [140, 267] on link "Leaders" at bounding box center [127, 265] width 239 height 40
